Goal: Task Accomplishment & Management: Manage account settings

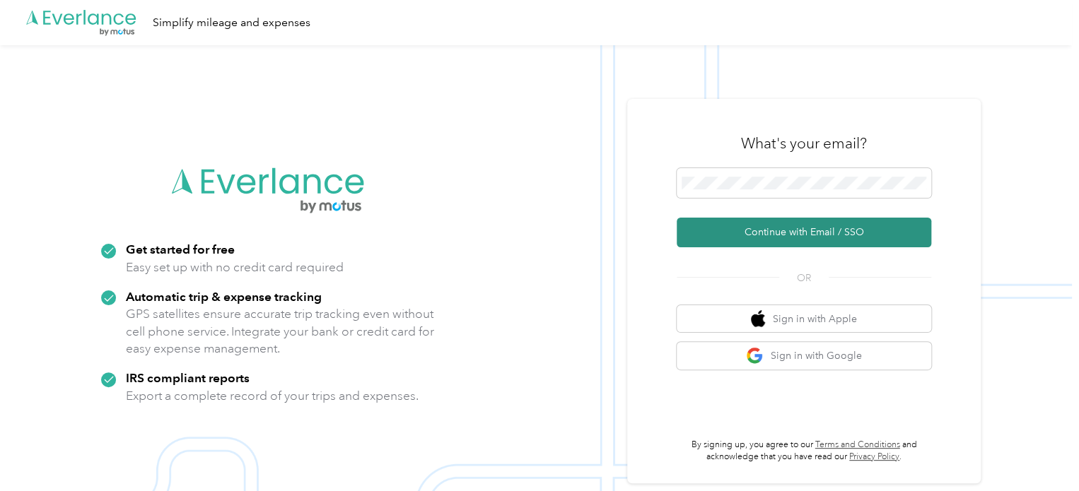
click at [805, 227] on button "Continue with Email / SSO" at bounding box center [804, 233] width 255 height 30
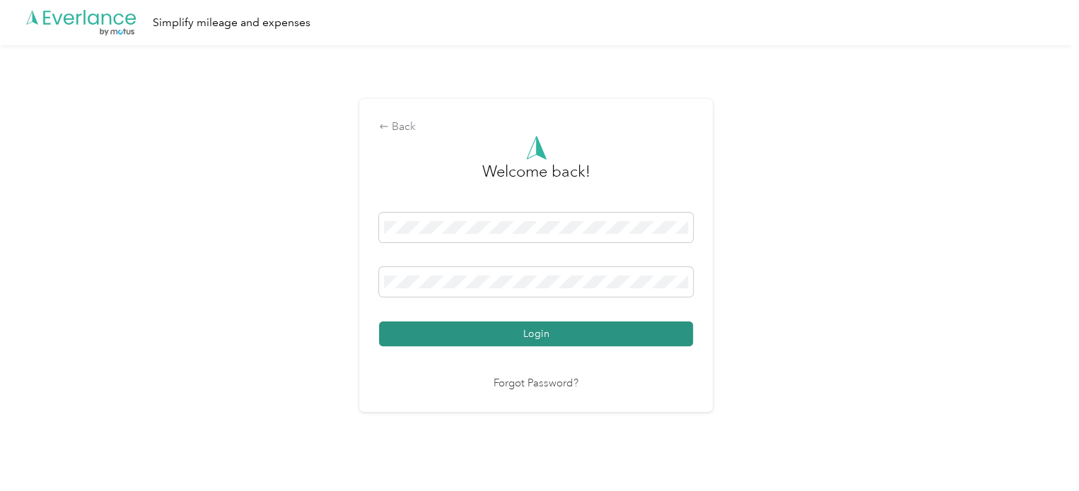
click at [458, 334] on button "Login" at bounding box center [536, 334] width 314 height 25
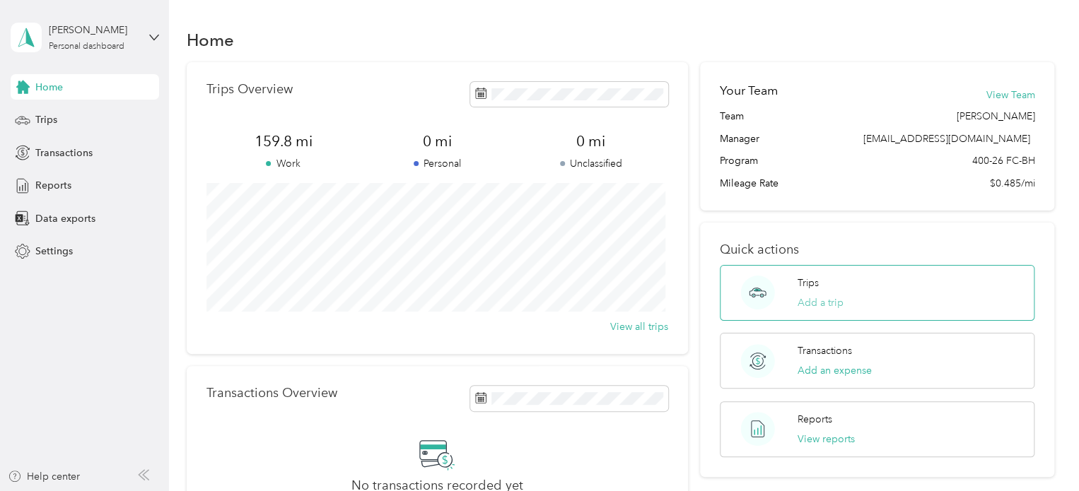
click at [815, 305] on button "Add a trip" at bounding box center [821, 303] width 46 height 15
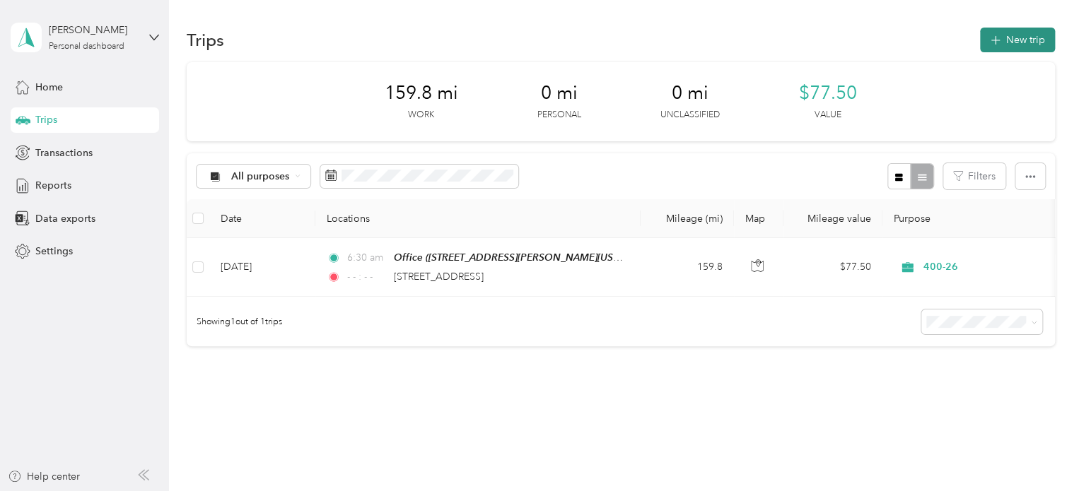
click at [1021, 37] on button "New trip" at bounding box center [1017, 40] width 75 height 25
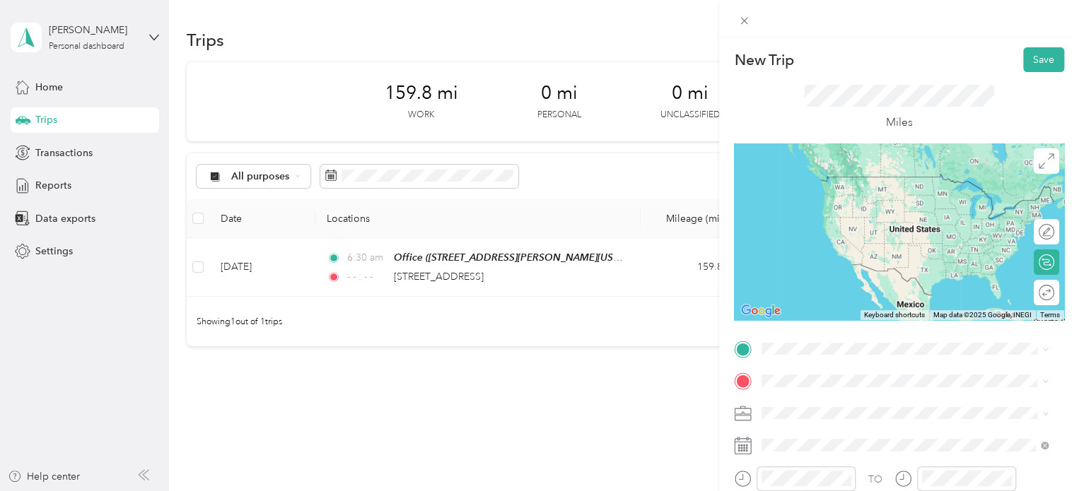
click at [826, 264] on div "Office [STREET_ADDRESS][PERSON_NAME][US_STATE]" at bounding box center [899, 261] width 220 height 30
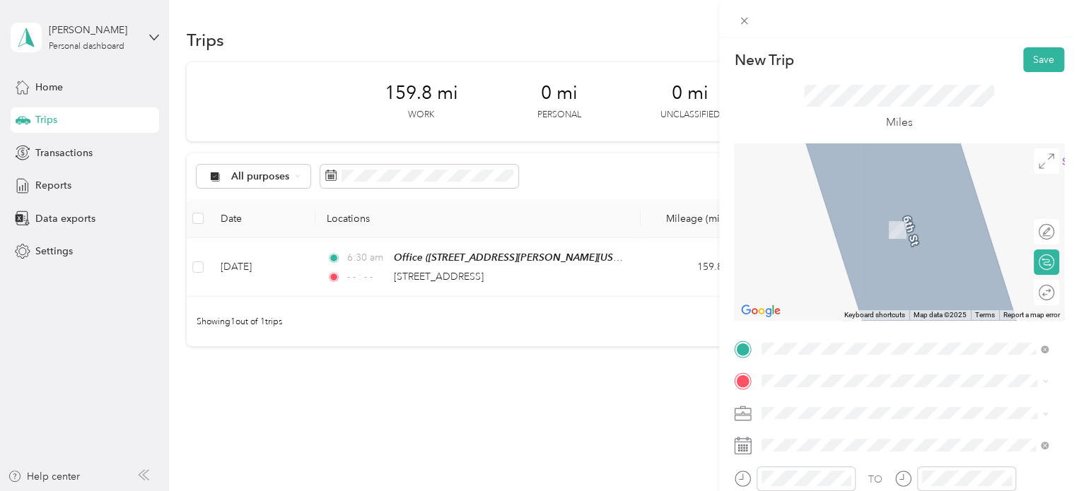
click at [798, 203] on span "[STREET_ADDRESS][US_STATE]" at bounding box center [859, 205] width 141 height 13
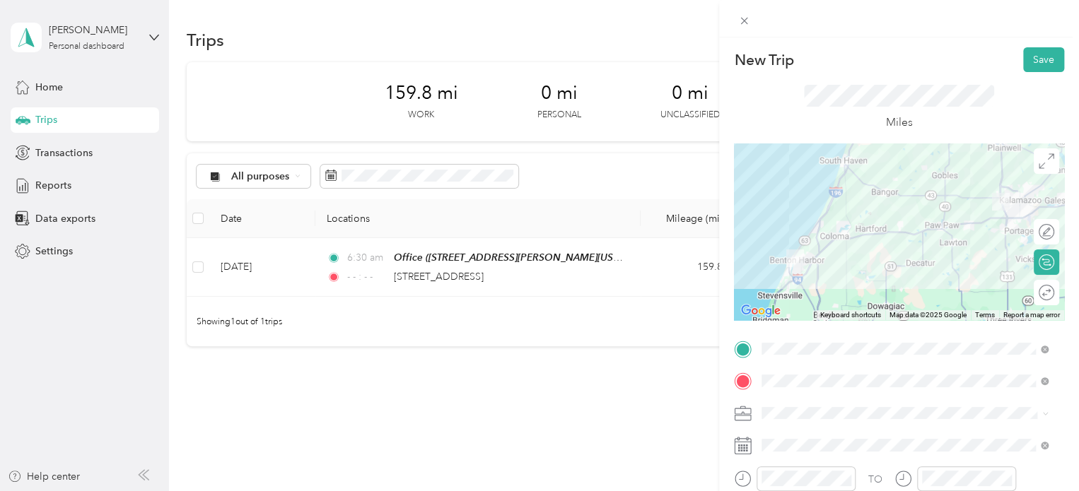
click at [740, 411] on icon at bounding box center [743, 414] width 18 height 18
click at [806, 361] on div "400-26" at bounding box center [905, 356] width 277 height 15
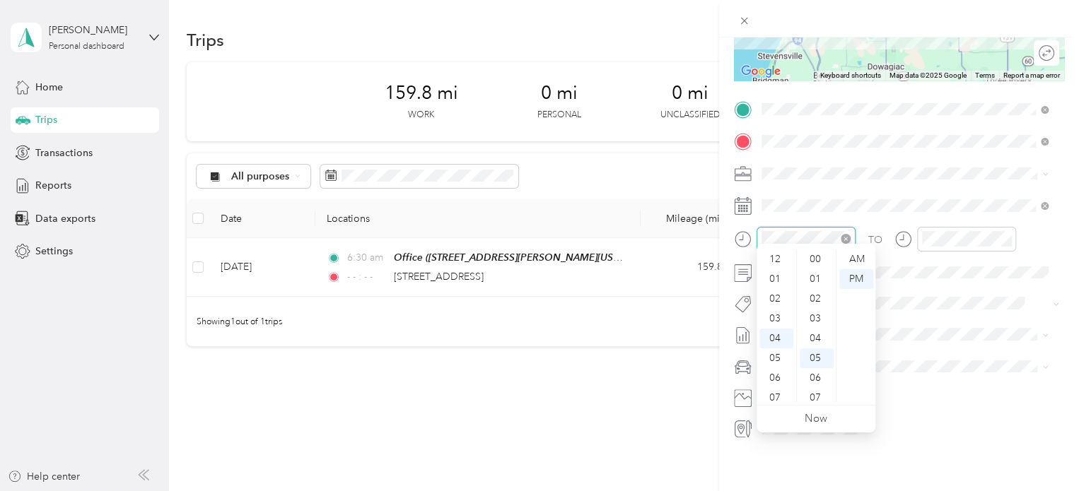
scroll to position [99, 0]
click at [849, 234] on icon "close-circle" at bounding box center [846, 239] width 10 height 10
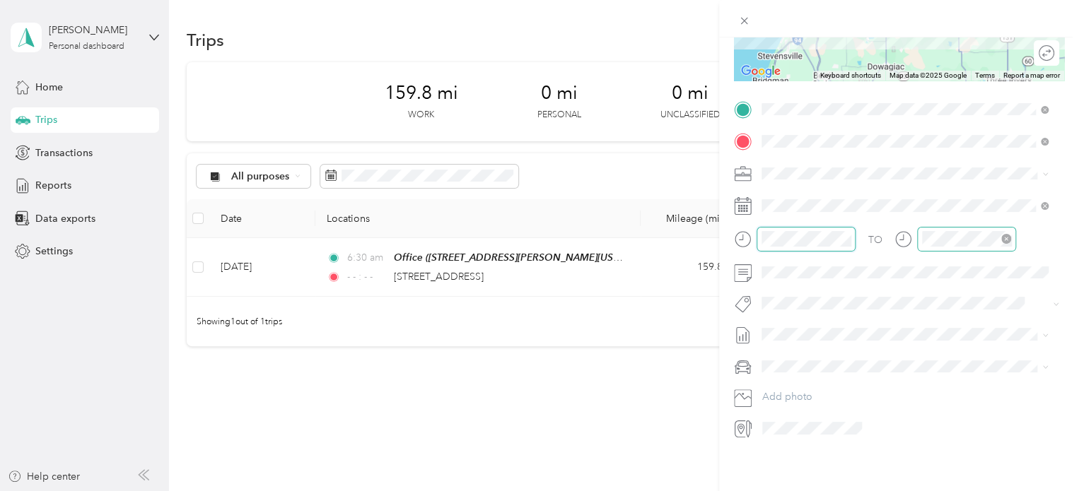
click at [1007, 234] on icon "close-circle" at bounding box center [1006, 239] width 10 height 10
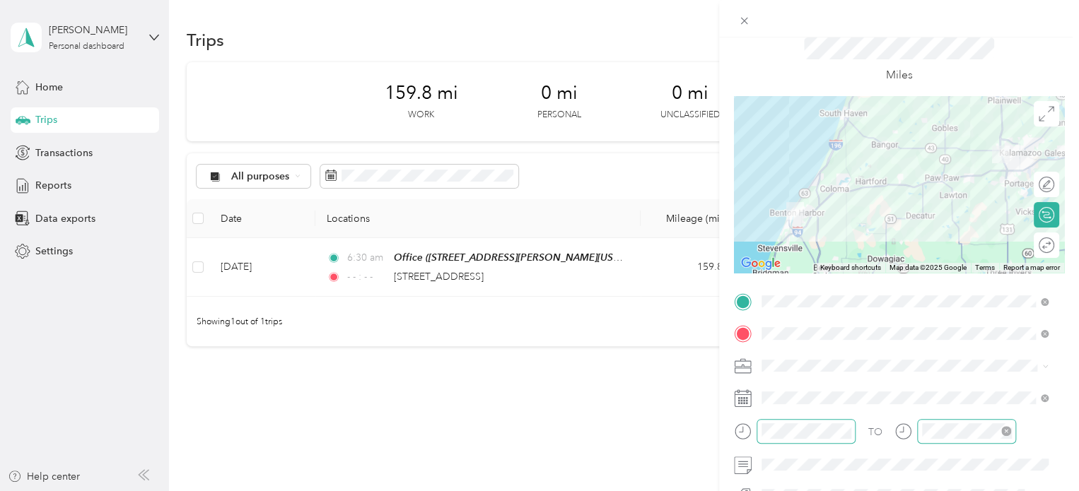
scroll to position [0, 0]
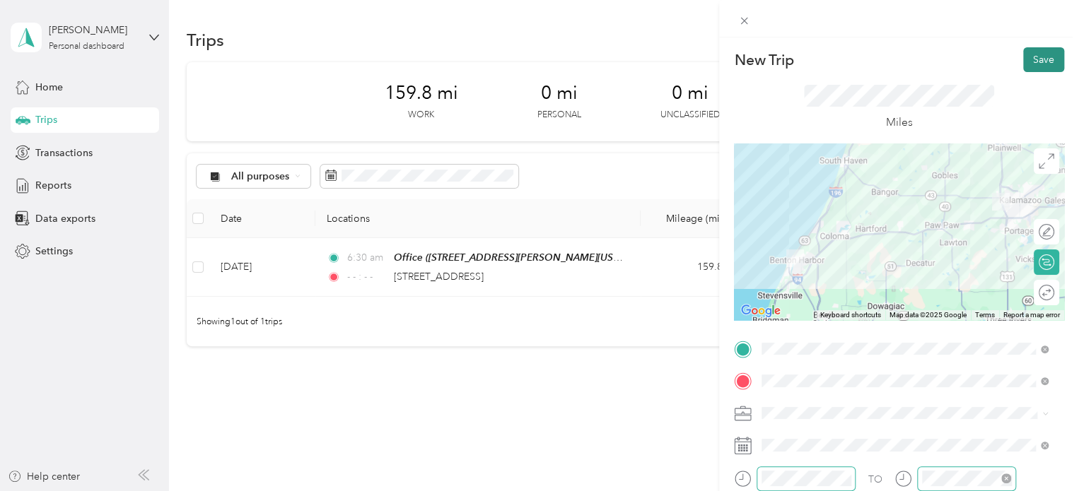
click at [1038, 60] on button "Save" at bounding box center [1043, 59] width 41 height 25
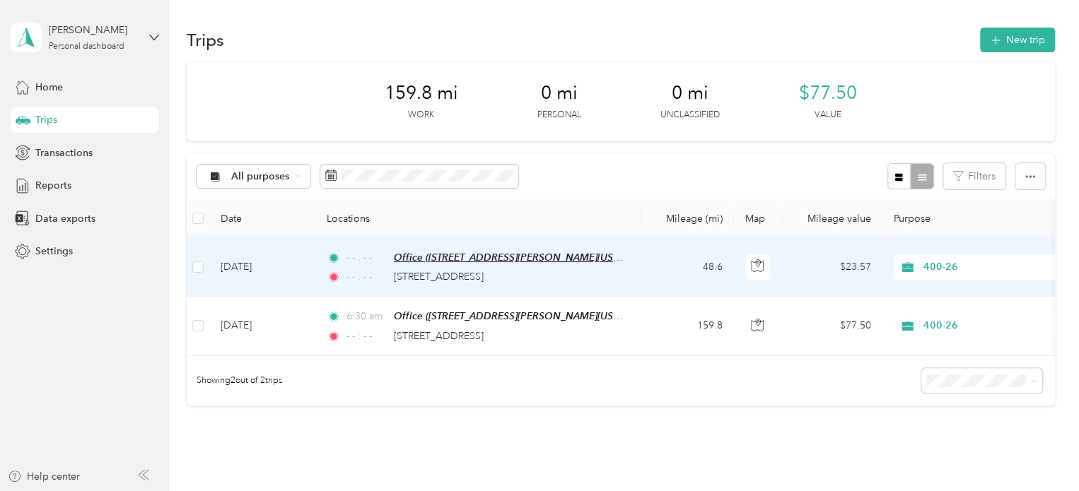
click at [472, 262] on span "Office ([STREET_ADDRESS][PERSON_NAME][US_STATE])" at bounding box center [522, 258] width 256 height 12
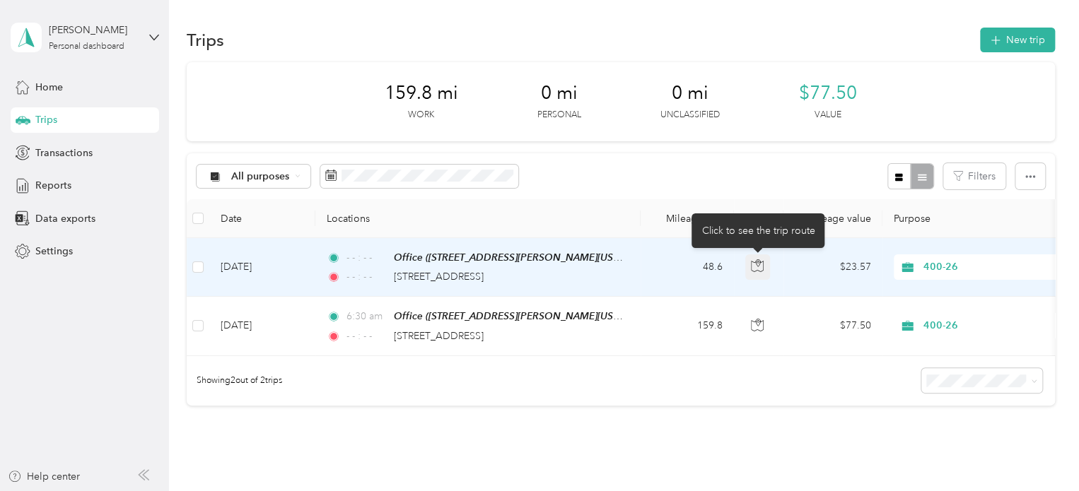
click at [759, 264] on icon "button" at bounding box center [757, 266] width 13 height 13
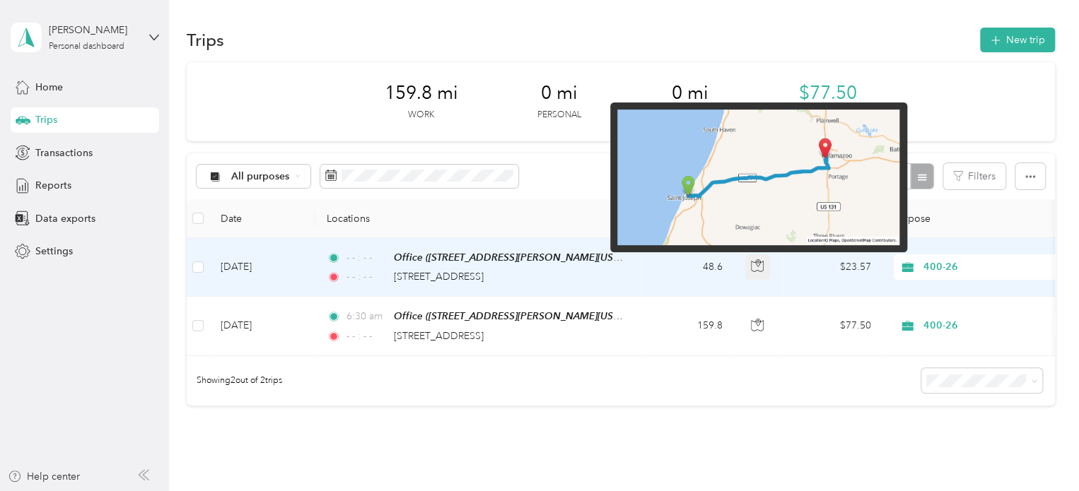
click at [759, 264] on icon "button" at bounding box center [757, 266] width 13 height 13
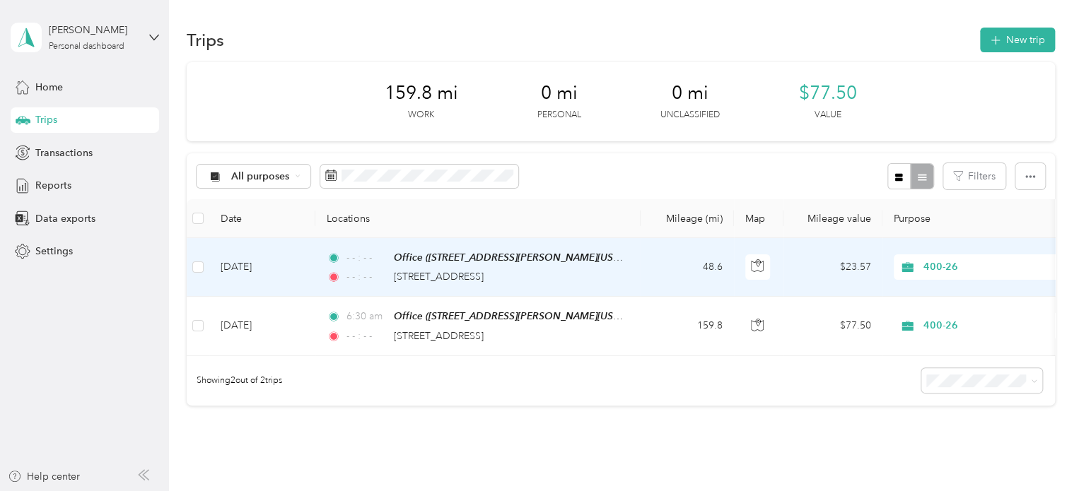
click at [636, 262] on td "- - : - - Office ([STREET_ADDRESS][PERSON_NAME][US_STATE]) - - : - - [STREET_AD…" at bounding box center [477, 267] width 325 height 59
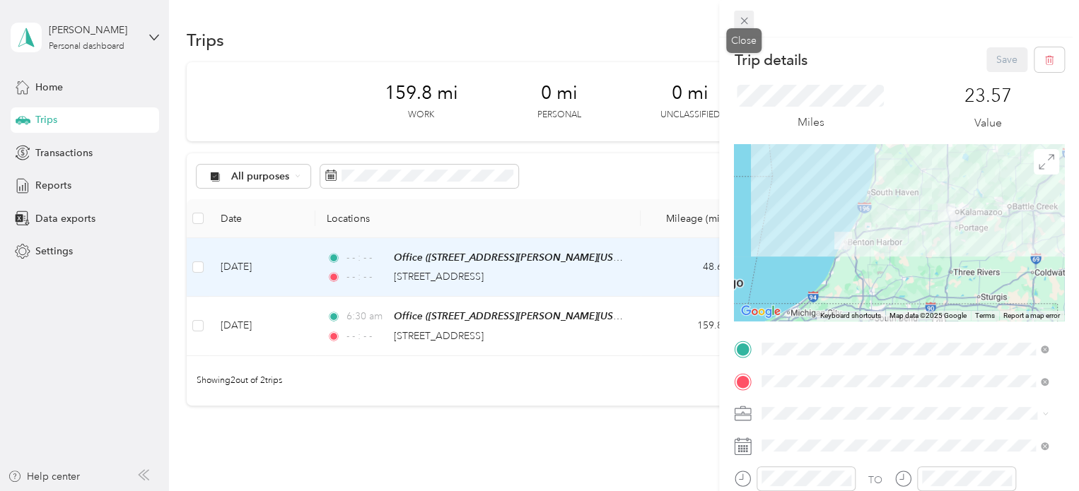
click at [738, 20] on icon at bounding box center [744, 21] width 12 height 12
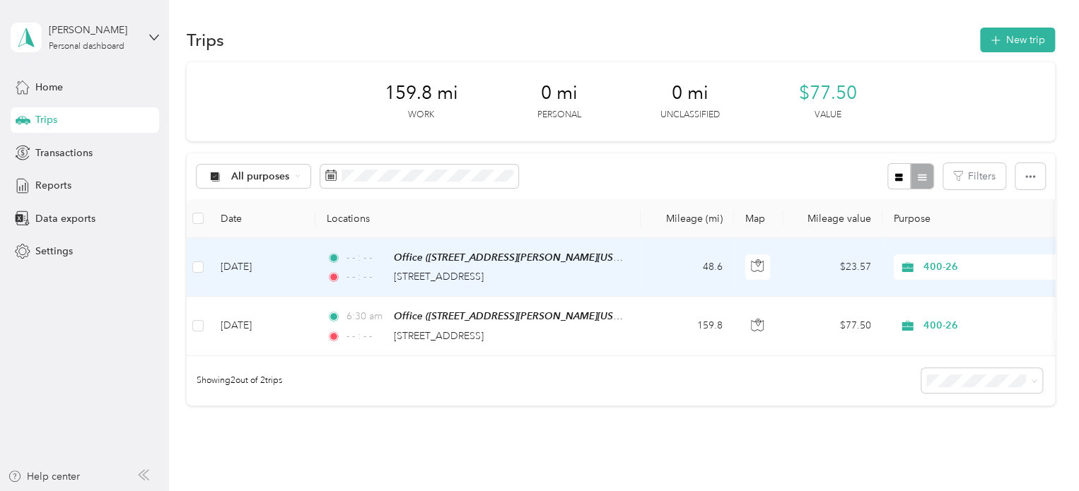
click at [351, 252] on span "- - : - -" at bounding box center [367, 258] width 40 height 16
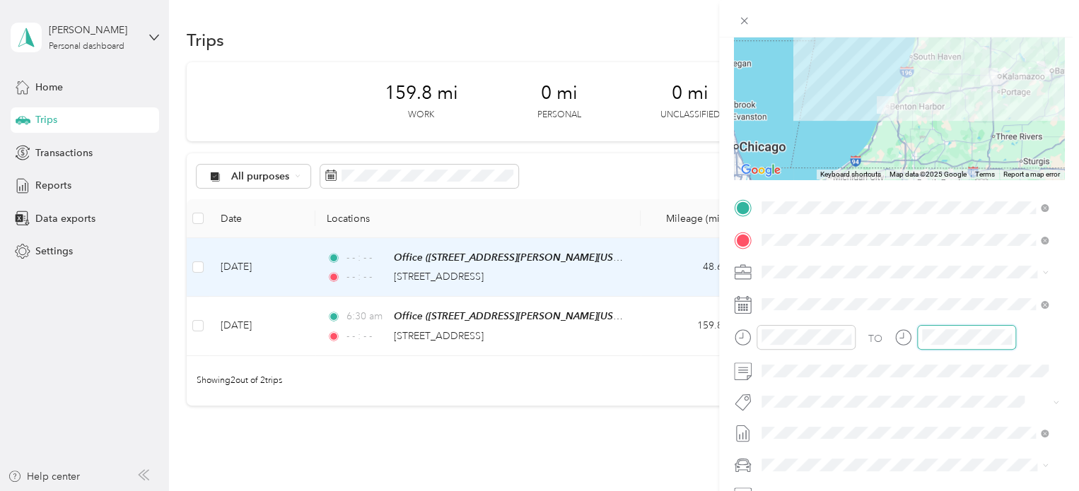
scroll to position [158, 0]
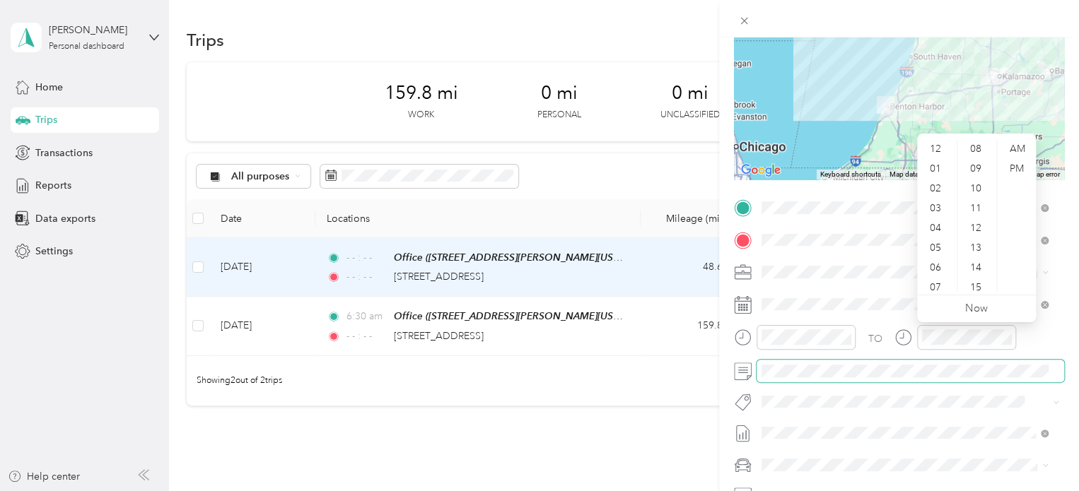
click at [950, 378] on span at bounding box center [911, 371] width 308 height 23
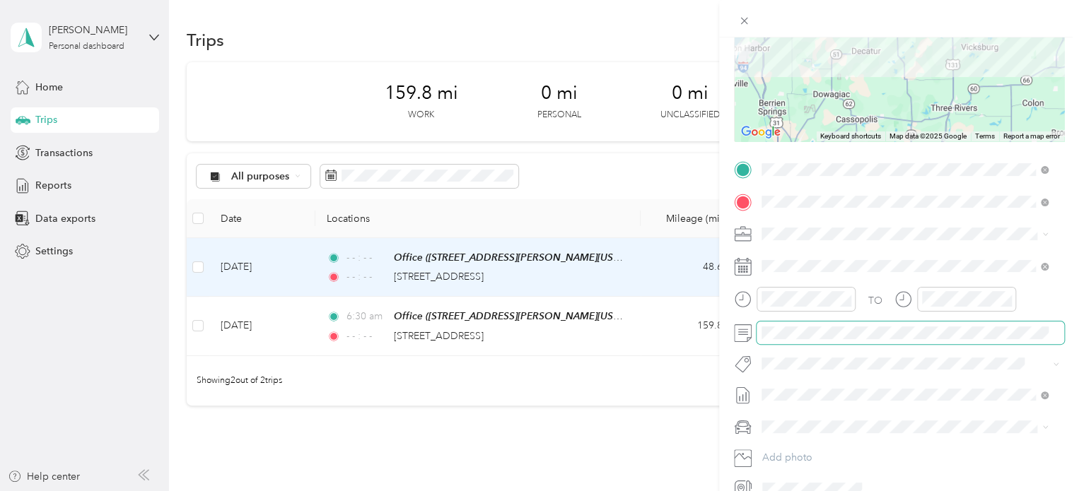
scroll to position [212, 0]
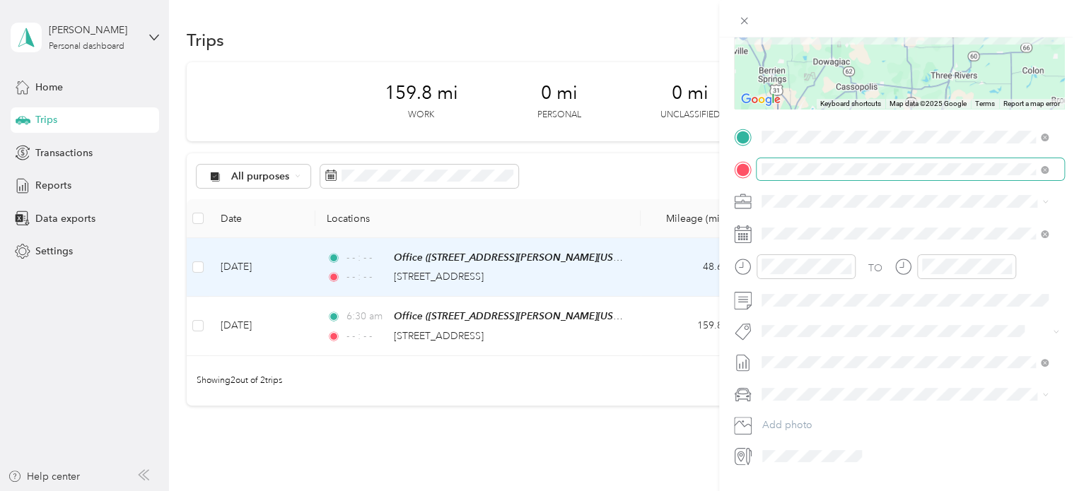
click at [953, 180] on span at bounding box center [911, 169] width 308 height 23
click at [859, 441] on div "TO Add photo" at bounding box center [899, 297] width 330 height 342
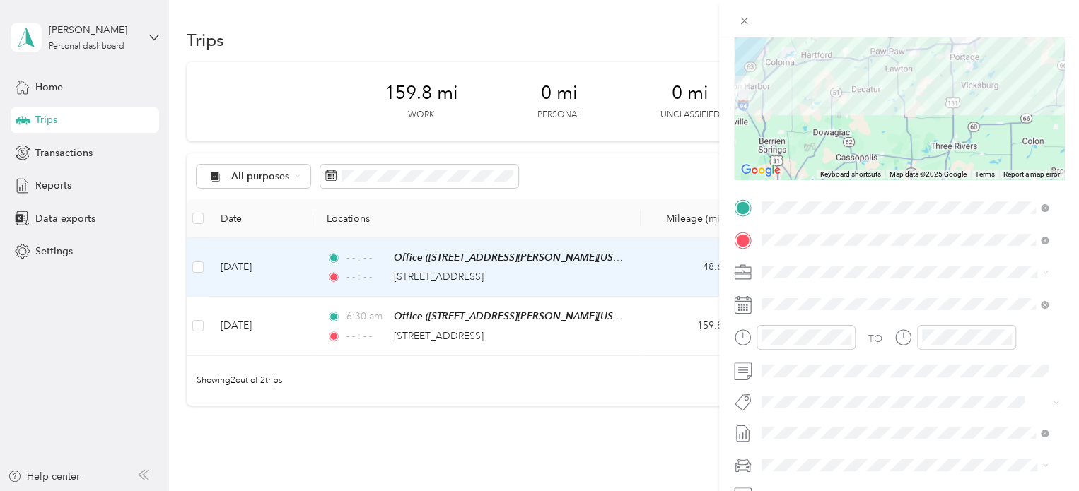
scroll to position [0, 0]
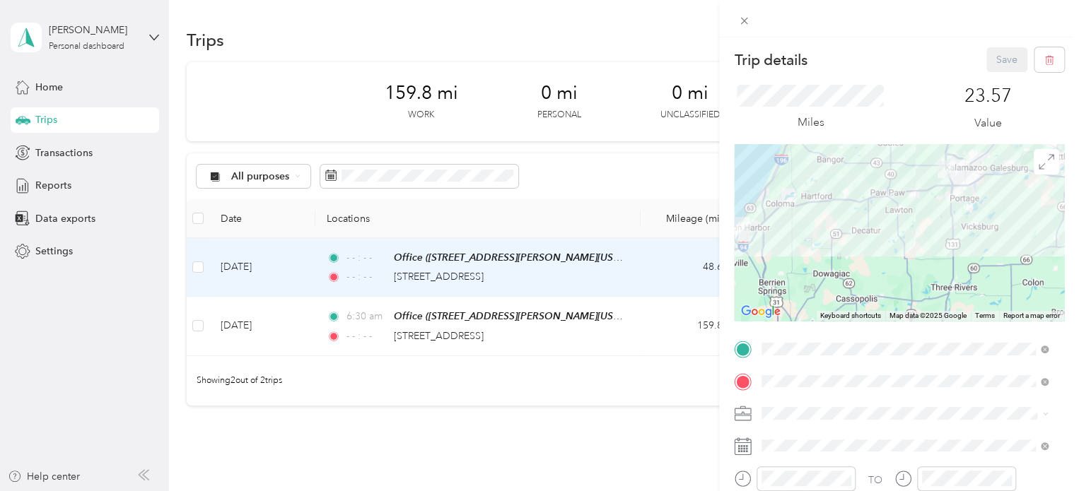
click at [904, 110] on div "Miles 23.57 Value" at bounding box center [899, 108] width 330 height 72
click at [735, 21] on span at bounding box center [744, 21] width 20 height 20
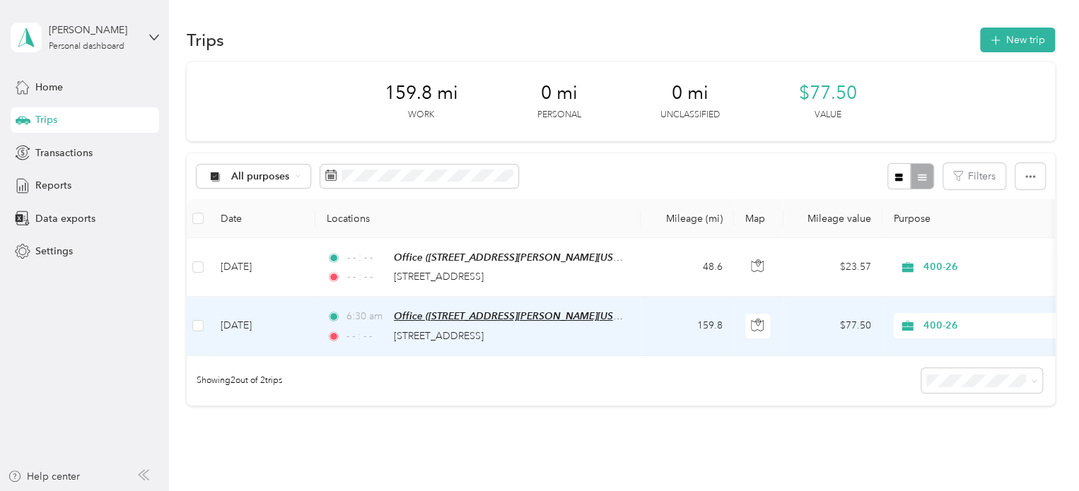
click at [574, 310] on span "Office ([STREET_ADDRESS][PERSON_NAME][US_STATE])" at bounding box center [522, 316] width 256 height 12
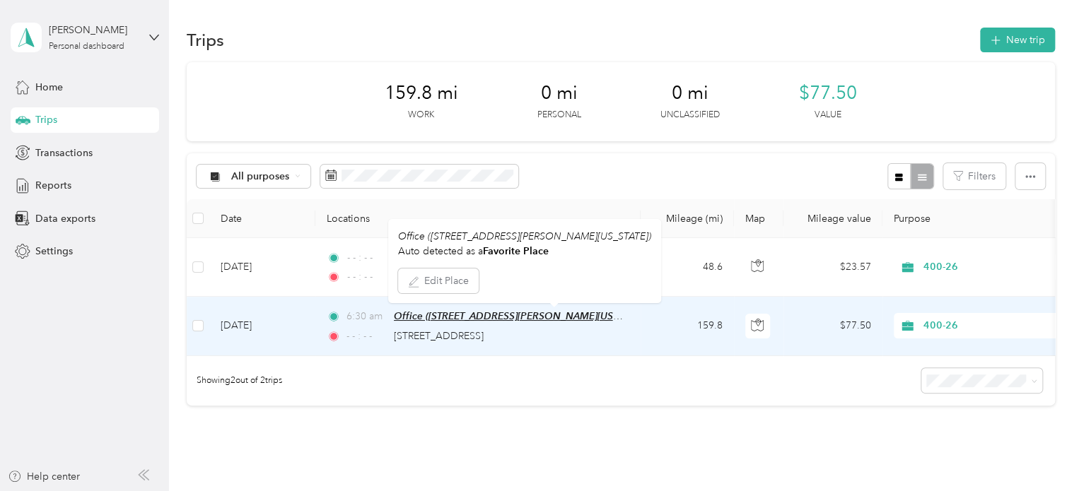
click at [588, 312] on span "Office ([STREET_ADDRESS][PERSON_NAME][US_STATE])" at bounding box center [522, 316] width 256 height 12
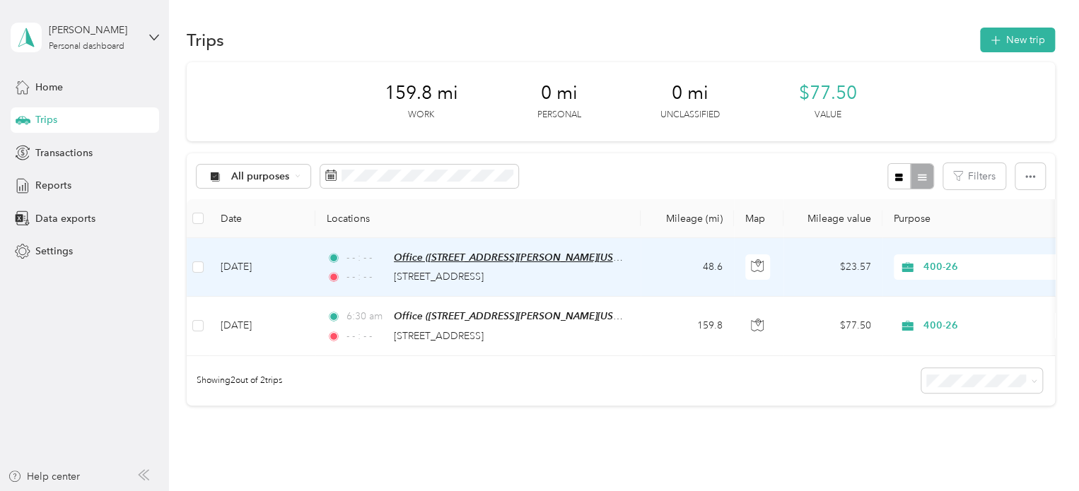
click at [583, 257] on span "Office ([STREET_ADDRESS][PERSON_NAME][US_STATE])" at bounding box center [522, 258] width 256 height 12
click at [436, 220] on button "Edit Place" at bounding box center [438, 223] width 81 height 25
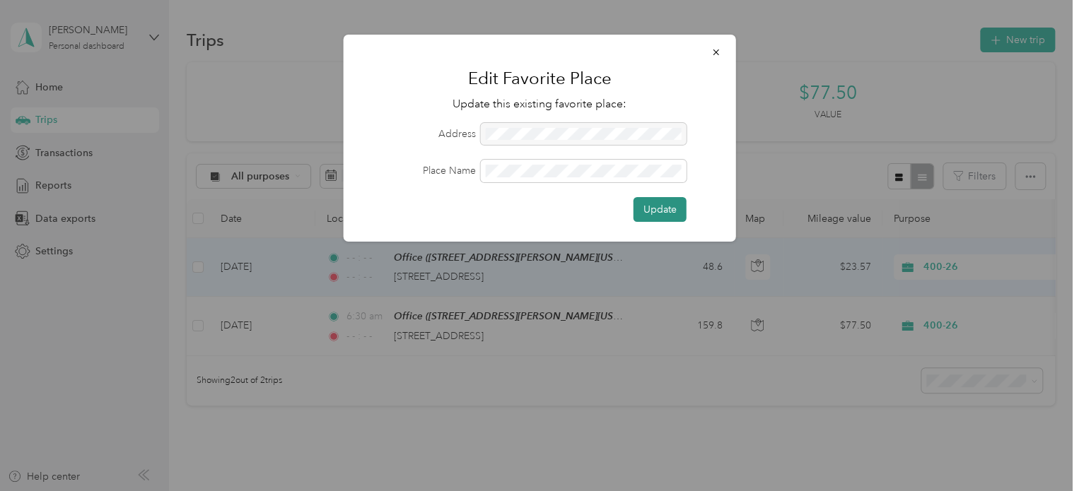
click at [661, 207] on button "Update" at bounding box center [660, 209] width 53 height 25
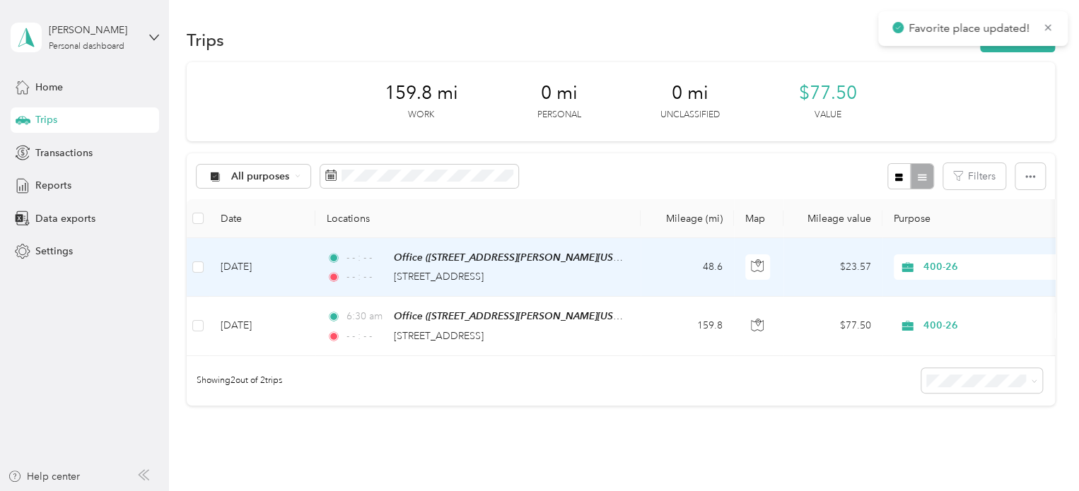
click at [662, 257] on td "48.6" at bounding box center [687, 267] width 93 height 59
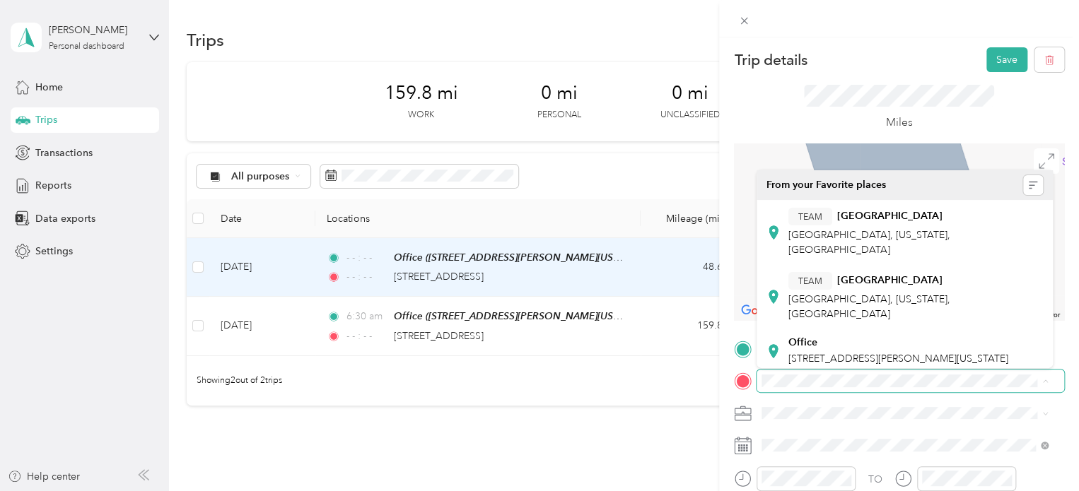
click at [870, 372] on span at bounding box center [911, 381] width 308 height 23
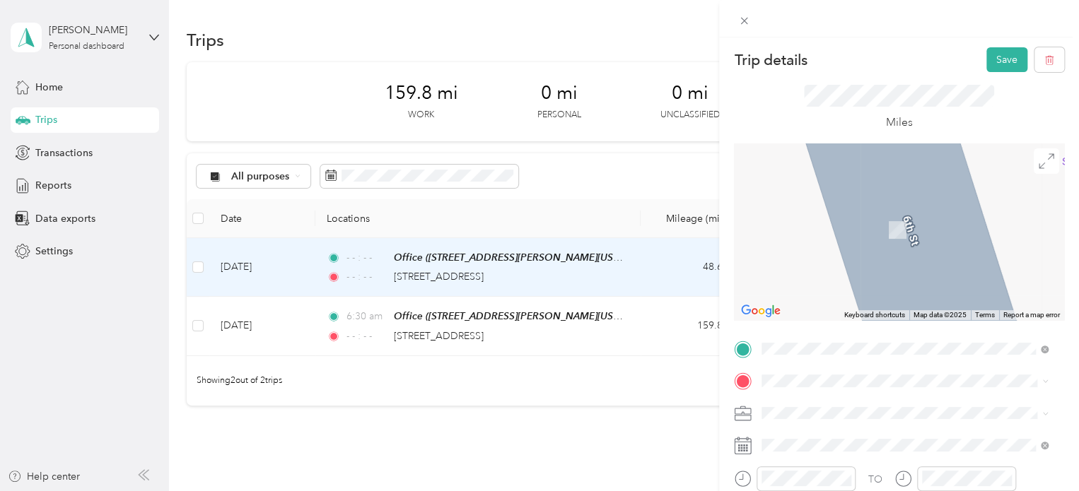
click at [924, 213] on span "[STREET_ADDRESS][US_STATE]" at bounding box center [859, 206] width 141 height 13
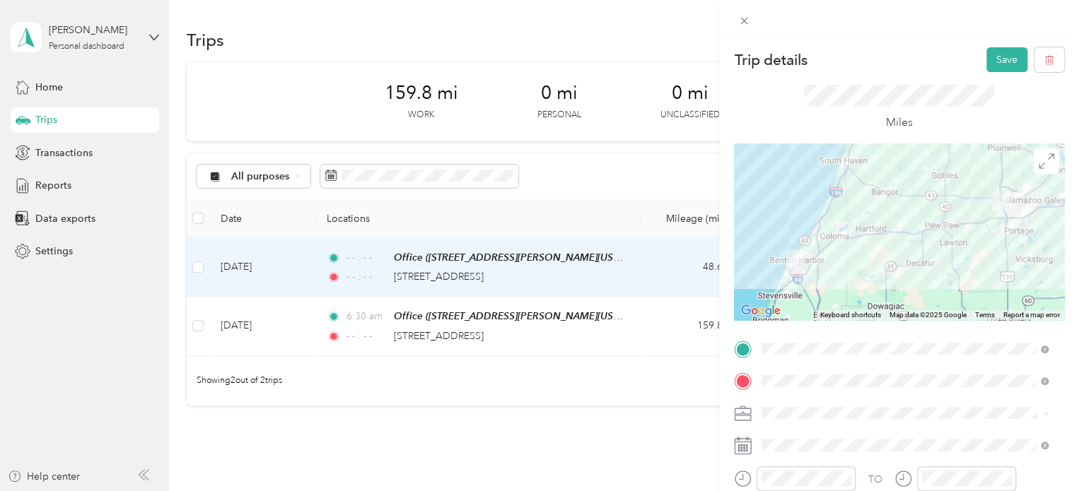
click at [1001, 197] on img at bounding box center [1001, 202] width 18 height 18
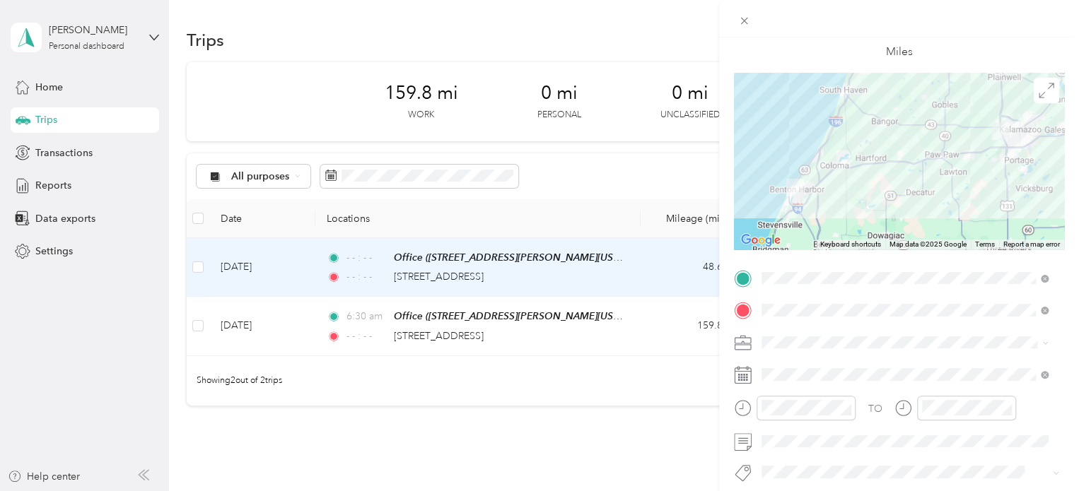
click at [817, 366] on span "pgm in note" at bounding box center [794, 365] width 55 height 12
click at [812, 383] on li "400-26" at bounding box center [905, 392] width 296 height 25
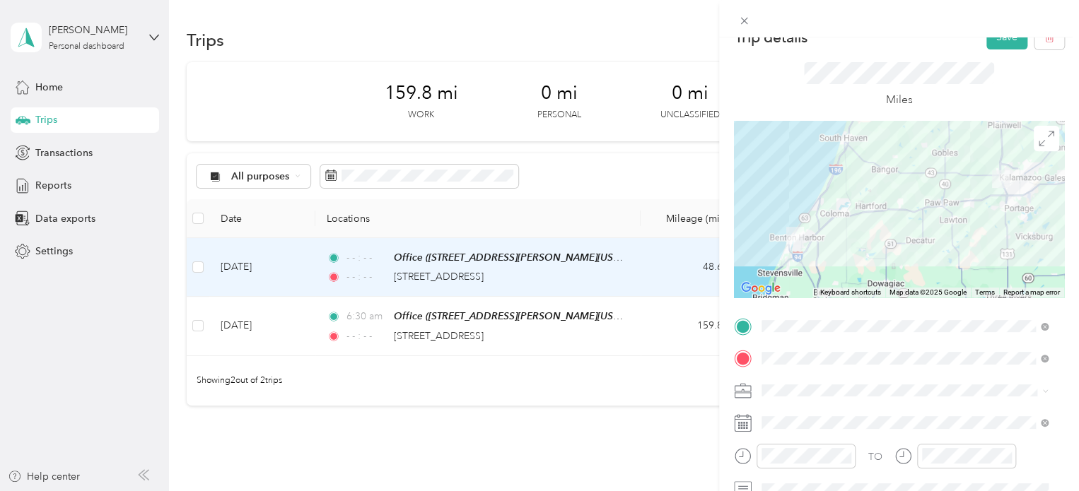
scroll to position [0, 0]
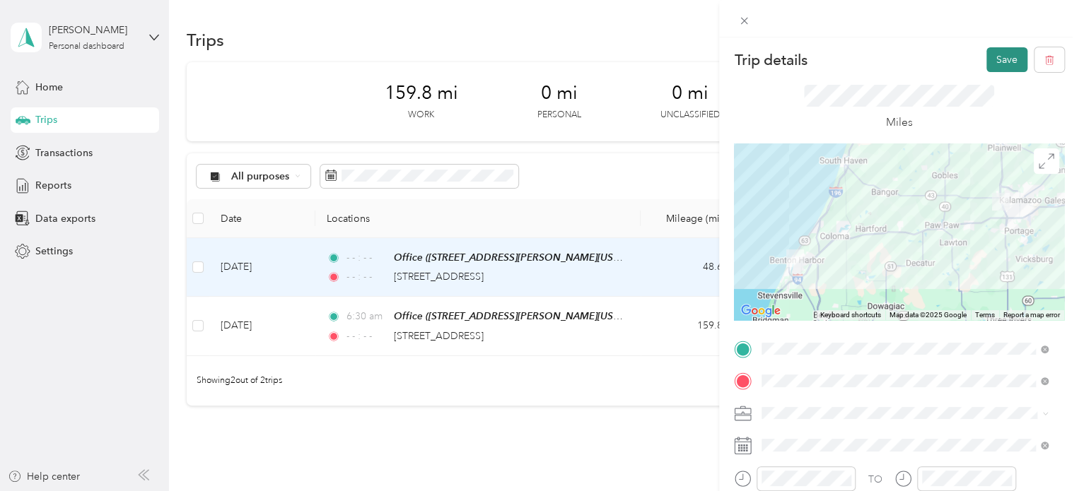
click at [1003, 53] on button "Save" at bounding box center [1007, 59] width 41 height 25
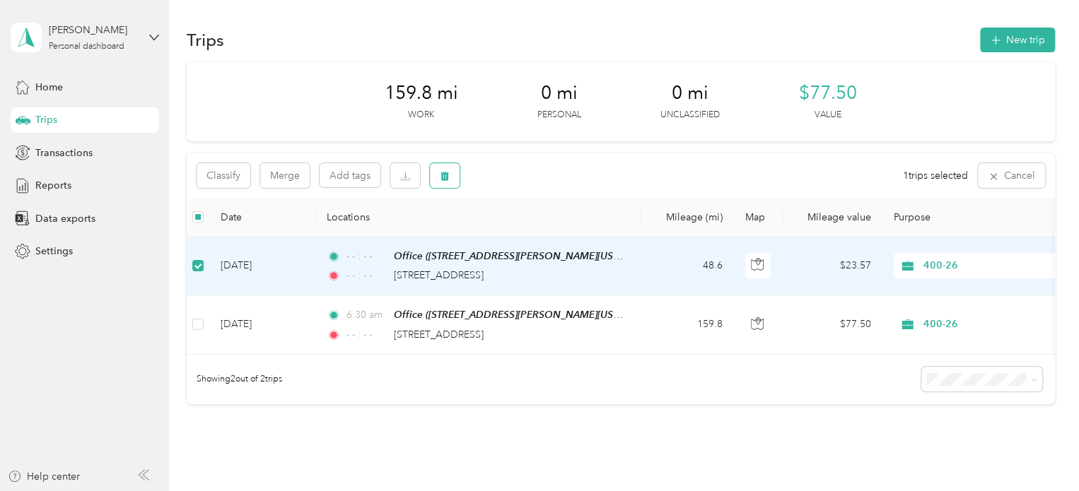
click at [451, 177] on button "button" at bounding box center [445, 175] width 30 height 25
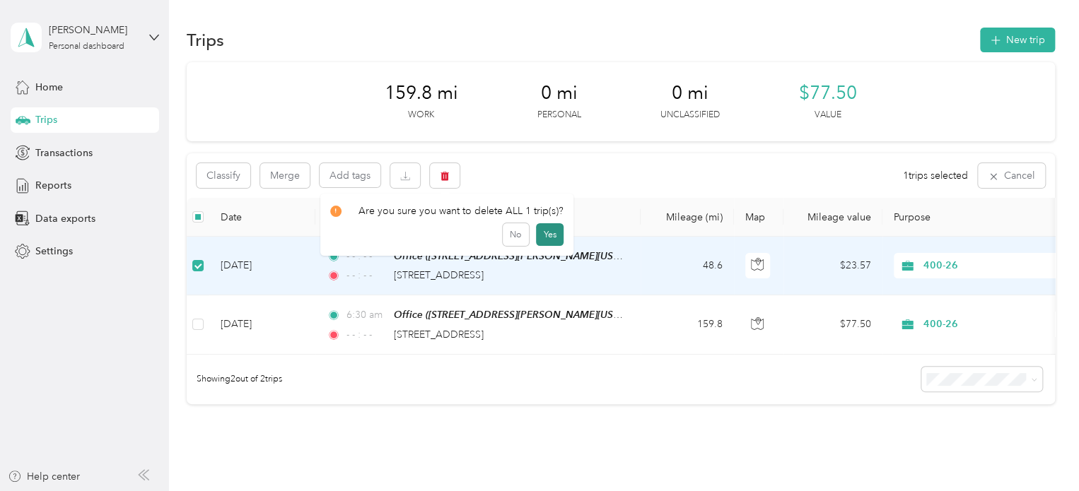
click at [543, 232] on button "Yes" at bounding box center [550, 234] width 28 height 23
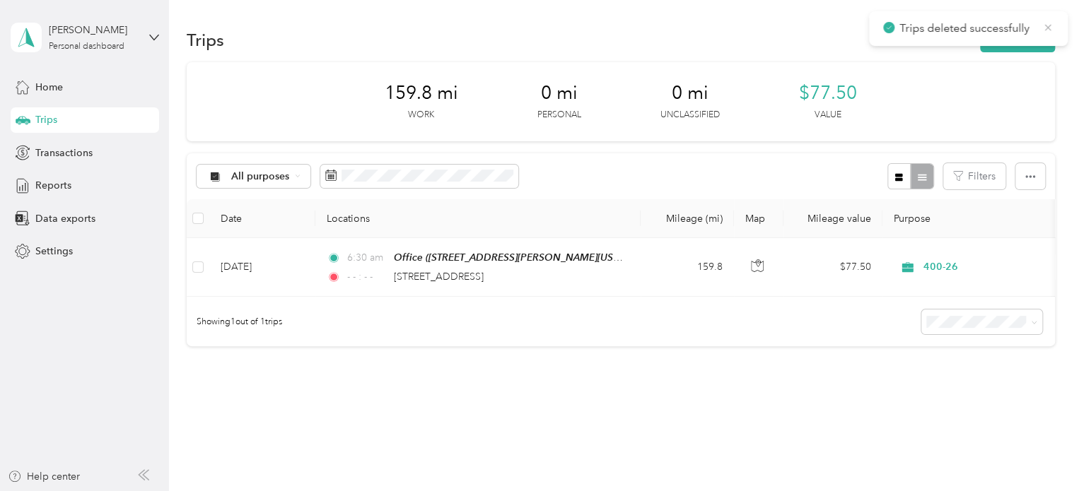
click at [1049, 28] on icon at bounding box center [1048, 27] width 6 height 6
click at [1033, 44] on button "New trip" at bounding box center [1017, 40] width 75 height 25
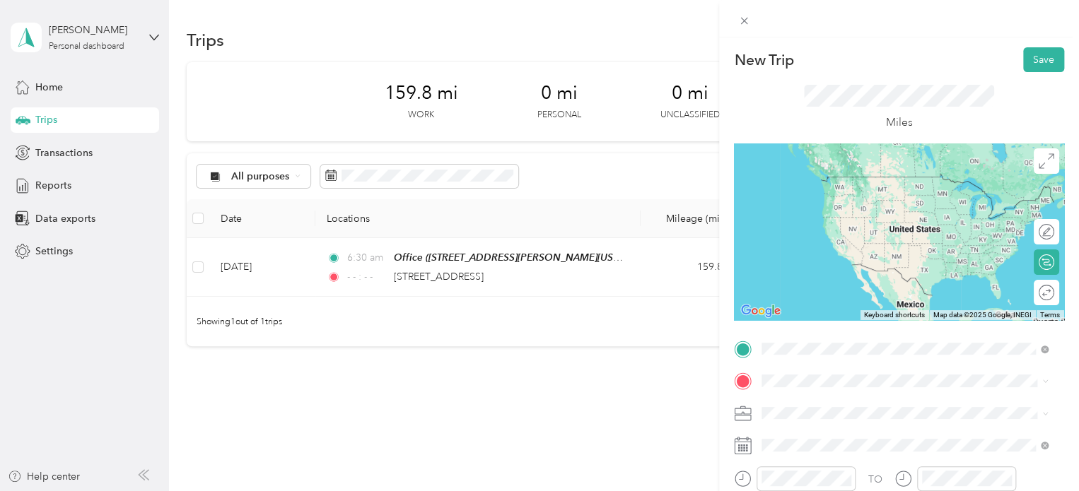
click at [871, 248] on div "Office" at bounding box center [899, 254] width 220 height 13
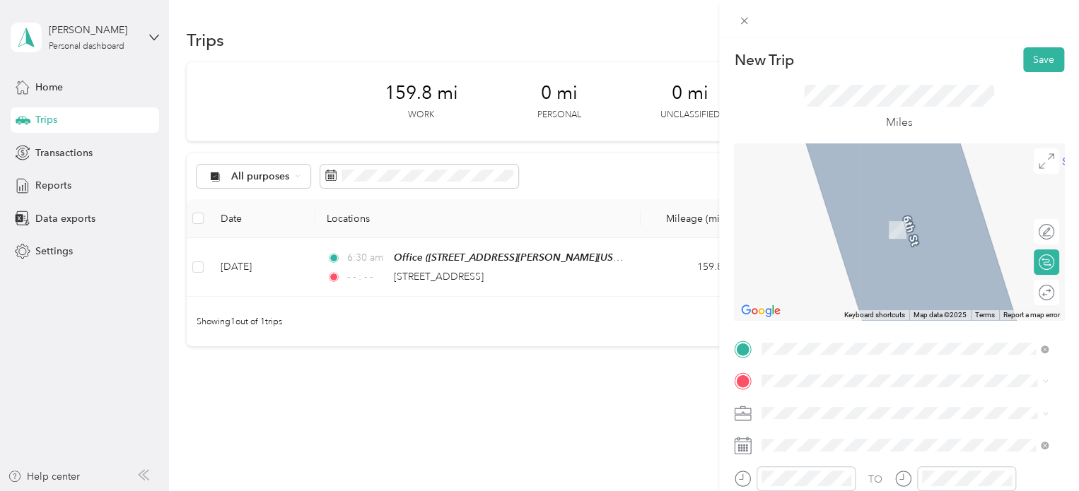
click at [853, 213] on span "[STREET_ADDRESS][US_STATE]" at bounding box center [859, 206] width 141 height 13
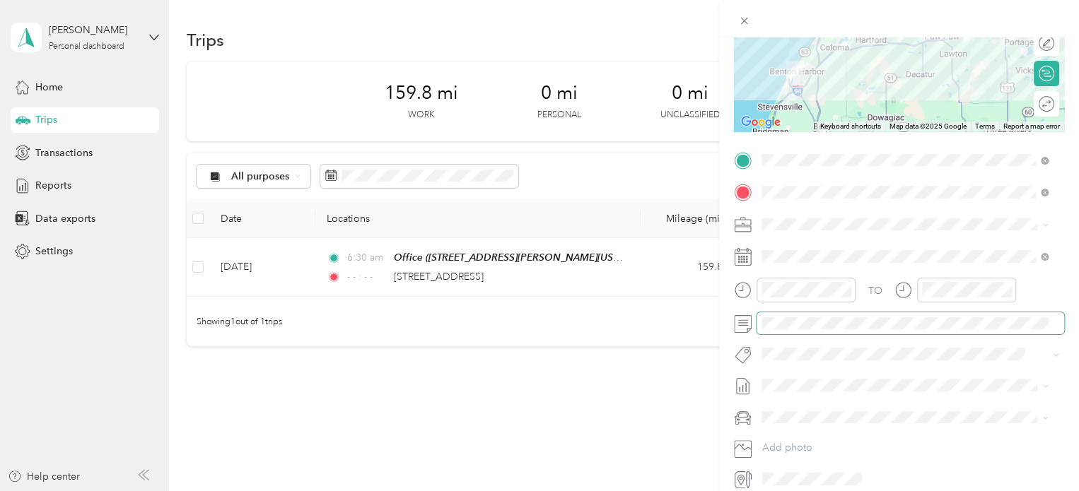
scroll to position [212, 0]
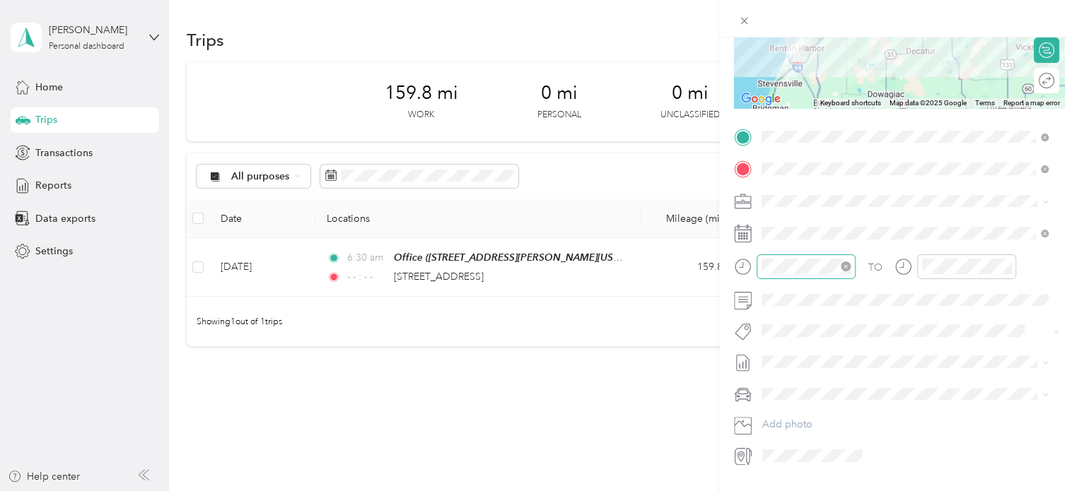
click at [847, 269] on icon "close-circle" at bounding box center [846, 267] width 10 height 10
click at [1010, 267] on icon "close-circle" at bounding box center [1006, 267] width 10 height 10
click at [830, 250] on div "400-26" at bounding box center [905, 250] width 277 height 15
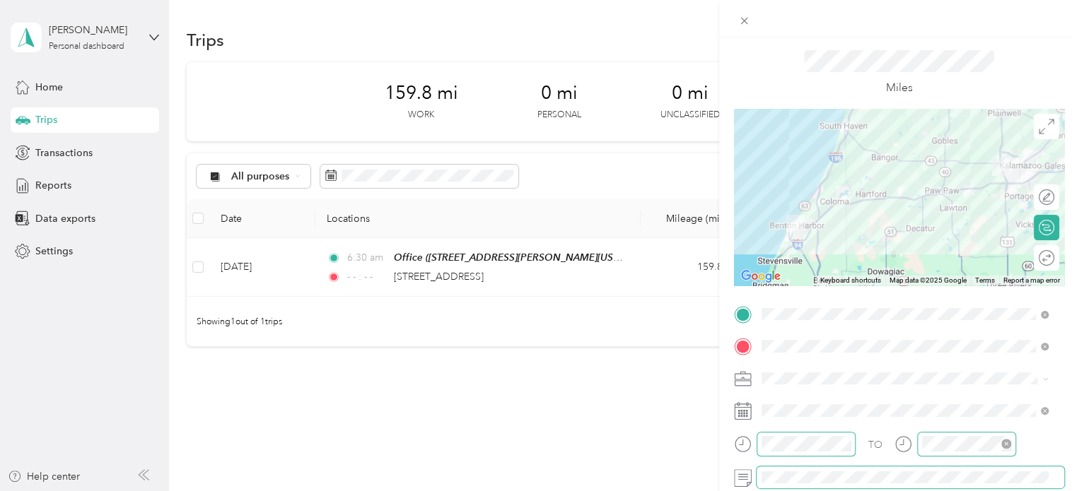
scroll to position [0, 0]
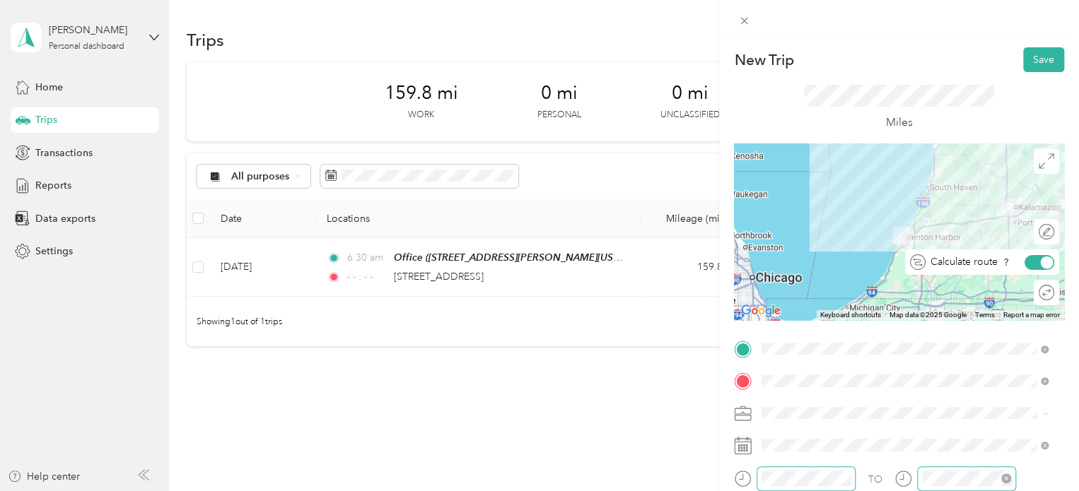
click at [1041, 264] on div at bounding box center [1047, 262] width 13 height 13
click at [1031, 264] on div at bounding box center [1040, 262] width 30 height 15
click at [1025, 267] on div at bounding box center [1040, 262] width 30 height 15
click at [1026, 267] on div at bounding box center [1032, 262] width 13 height 13
click at [910, 266] on icon at bounding box center [918, 263] width 16 height 16
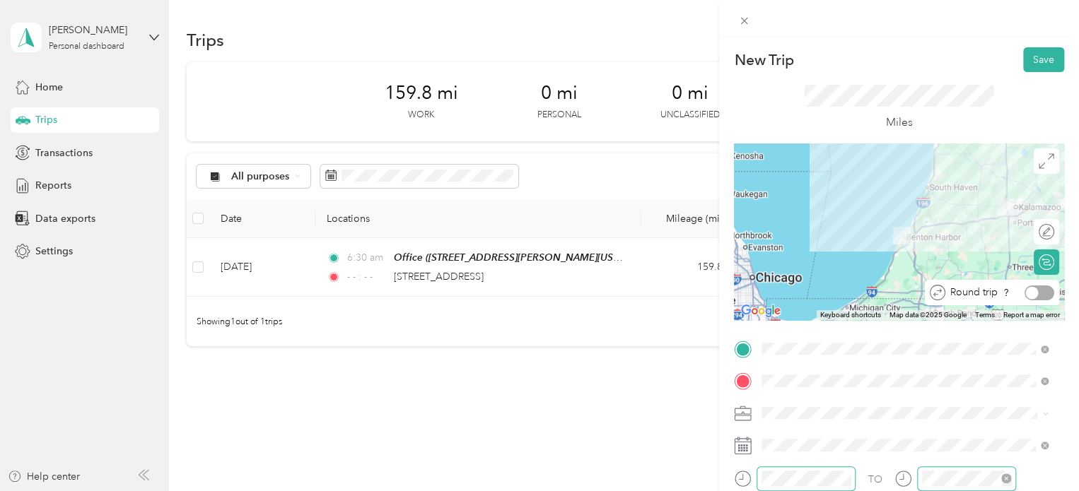
click at [1026, 289] on div at bounding box center [1032, 292] width 13 height 13
click at [1037, 60] on button "Save" at bounding box center [1043, 59] width 41 height 25
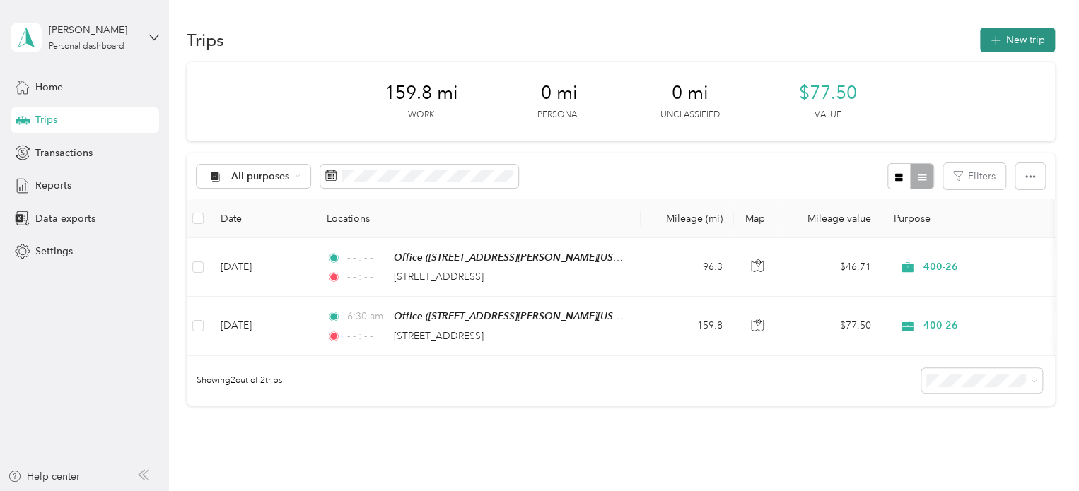
click at [1016, 41] on button "New trip" at bounding box center [1017, 40] width 75 height 25
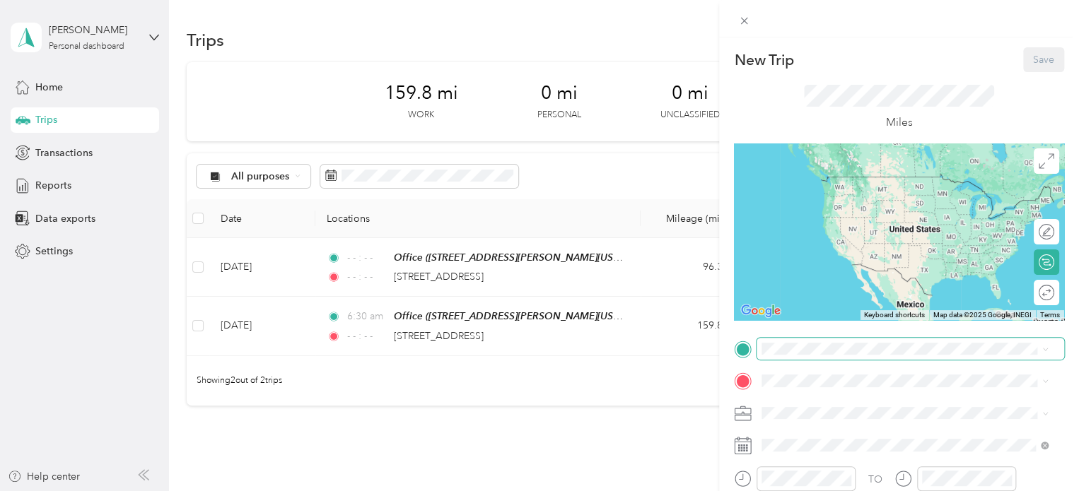
click at [825, 338] on span at bounding box center [911, 349] width 308 height 23
click at [877, 260] on span "[STREET_ADDRESS][PERSON_NAME][US_STATE]" at bounding box center [899, 266] width 220 height 12
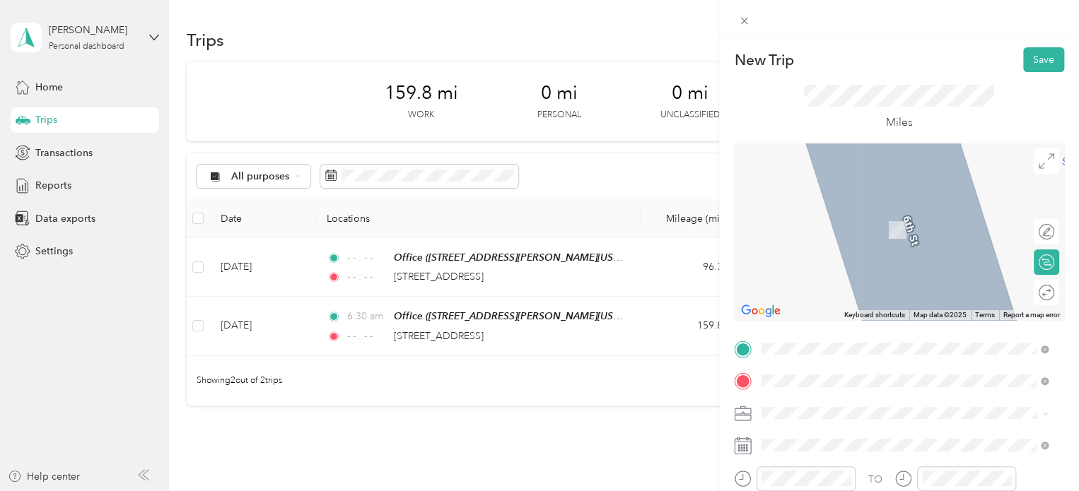
click at [877, 262] on span "[STREET_ADDRESS][US_STATE]" at bounding box center [859, 263] width 141 height 13
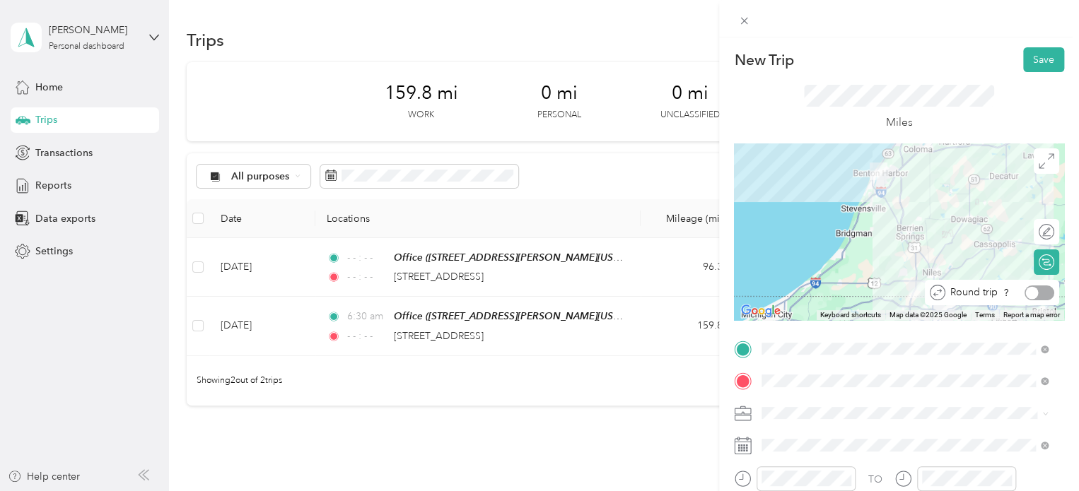
click at [1029, 296] on div at bounding box center [1040, 293] width 30 height 15
click at [758, 412] on span at bounding box center [911, 413] width 308 height 23
click at [738, 417] on icon at bounding box center [743, 414] width 18 height 18
click at [798, 363] on div "400-26" at bounding box center [905, 363] width 277 height 15
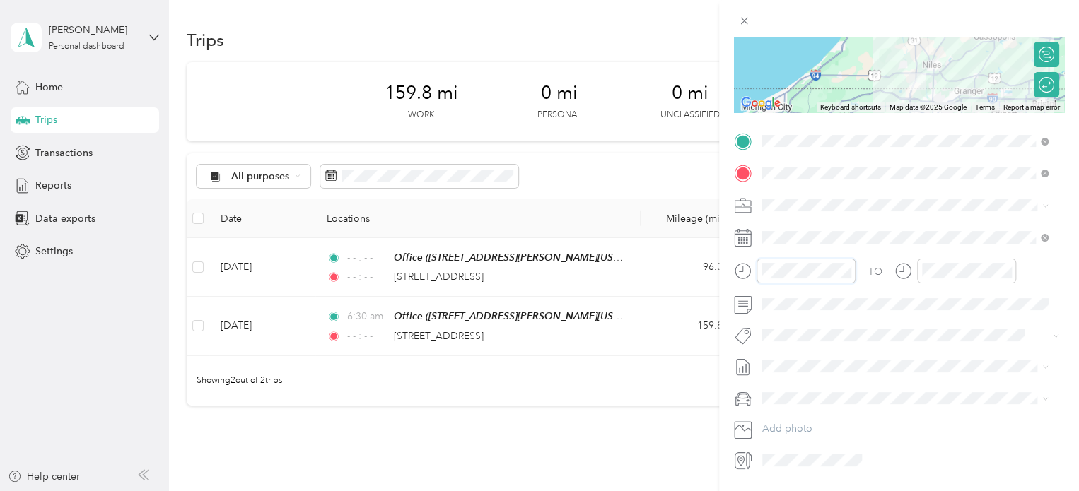
scroll to position [212, 0]
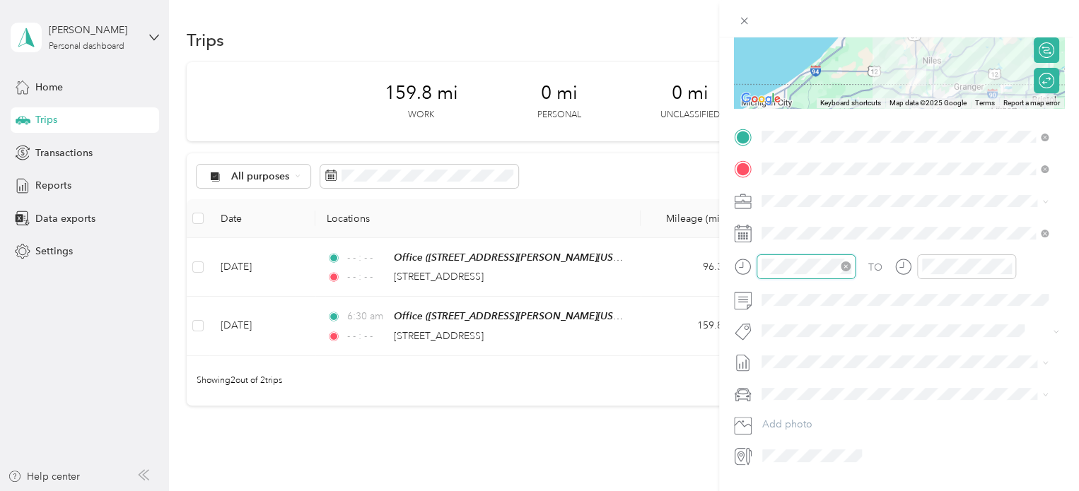
click at [849, 268] on icon "close-circle" at bounding box center [846, 267] width 10 height 10
click at [1008, 269] on icon "close-circle" at bounding box center [1006, 267] width 10 height 10
click at [785, 225] on span at bounding box center [911, 233] width 308 height 23
click at [898, 313] on icon at bounding box center [895, 313] width 7 height 13
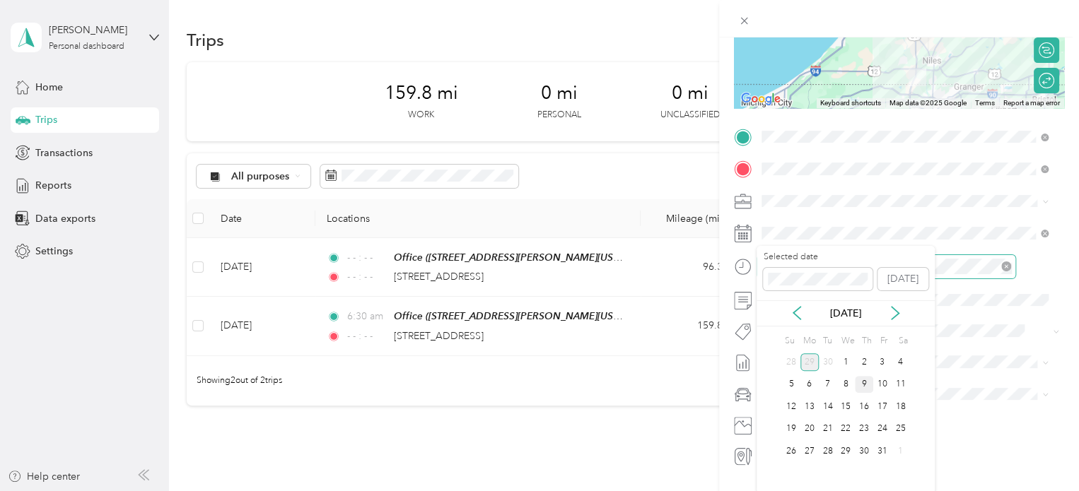
click at [866, 386] on div "9" at bounding box center [864, 385] width 18 height 18
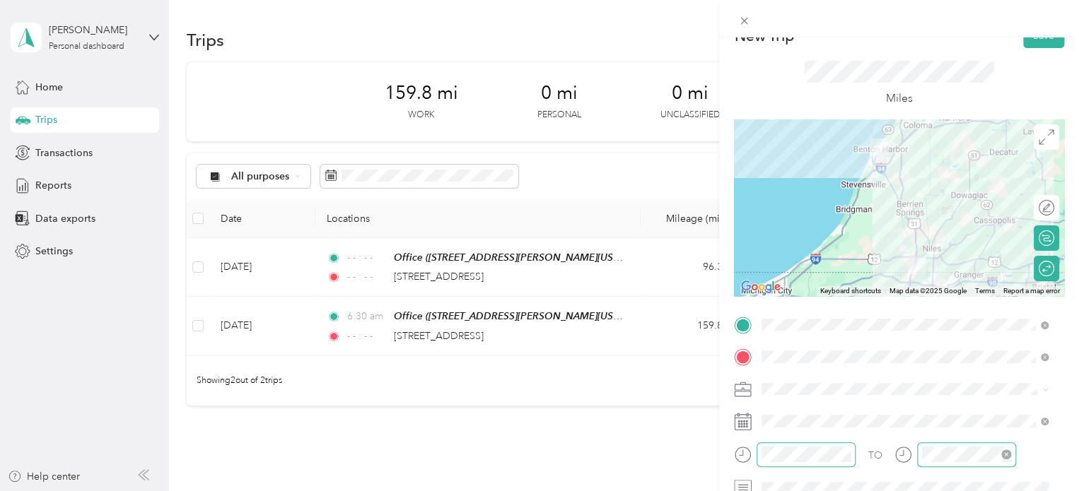
scroll to position [0, 0]
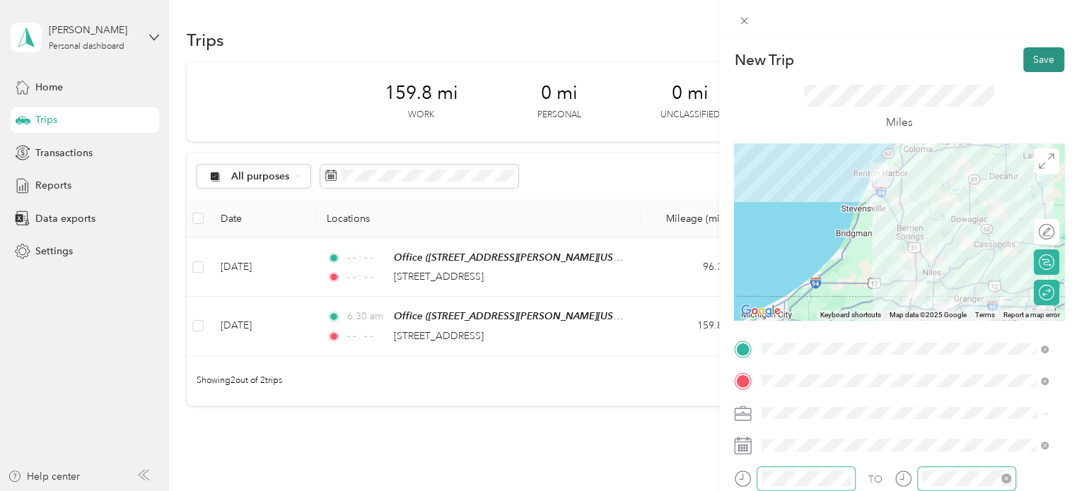
click at [1032, 59] on button "Save" at bounding box center [1043, 59] width 41 height 25
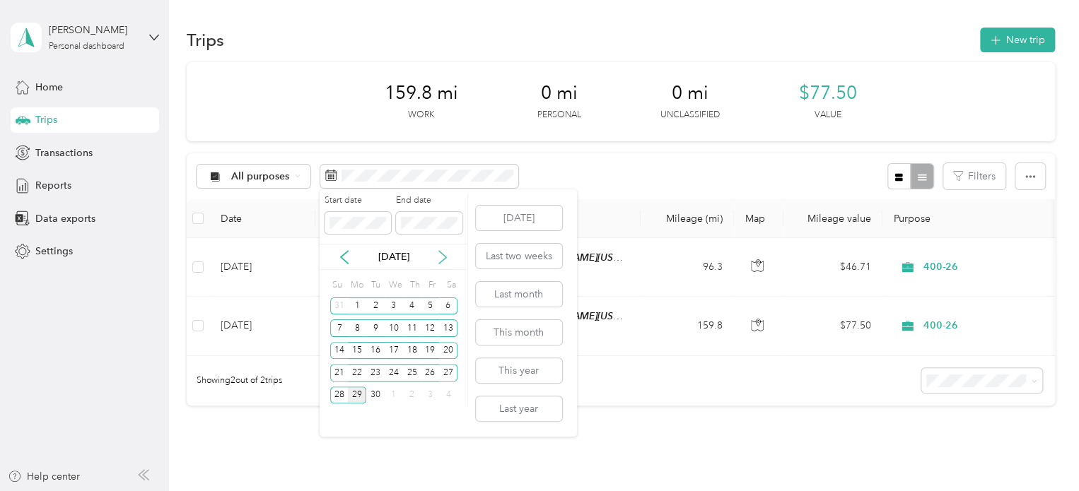
click at [446, 254] on icon at bounding box center [443, 257] width 14 height 14
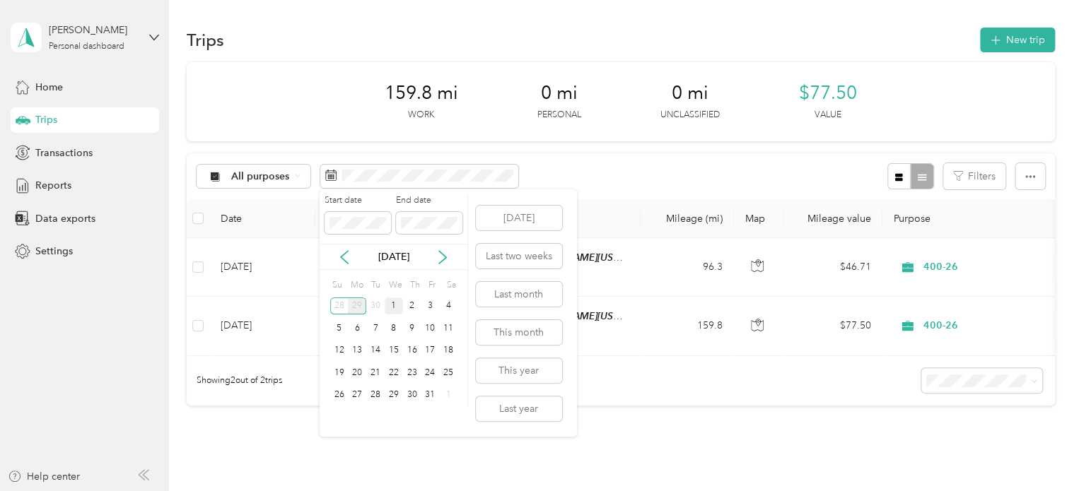
click at [395, 306] on div "1" at bounding box center [394, 307] width 18 height 18
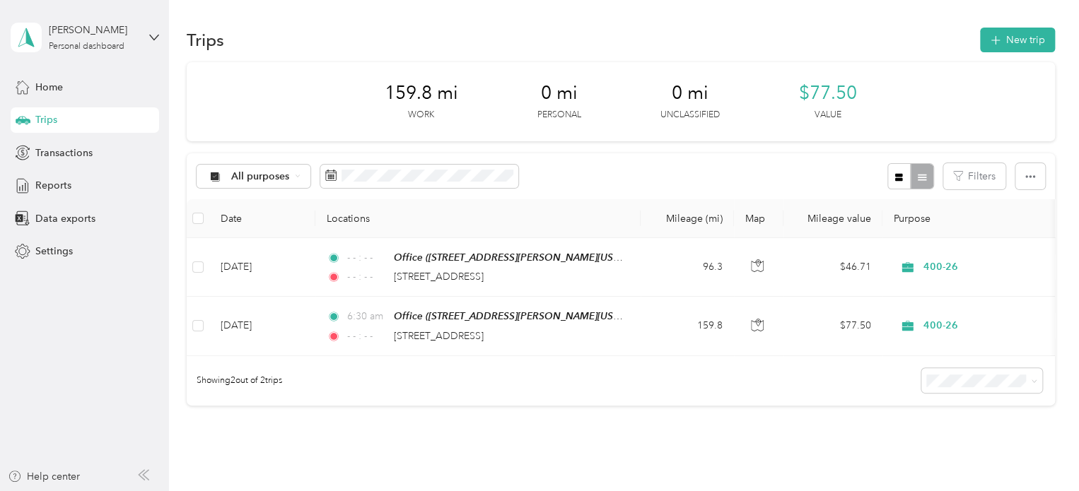
click at [687, 174] on div "All purposes Filters" at bounding box center [621, 176] width 868 height 46
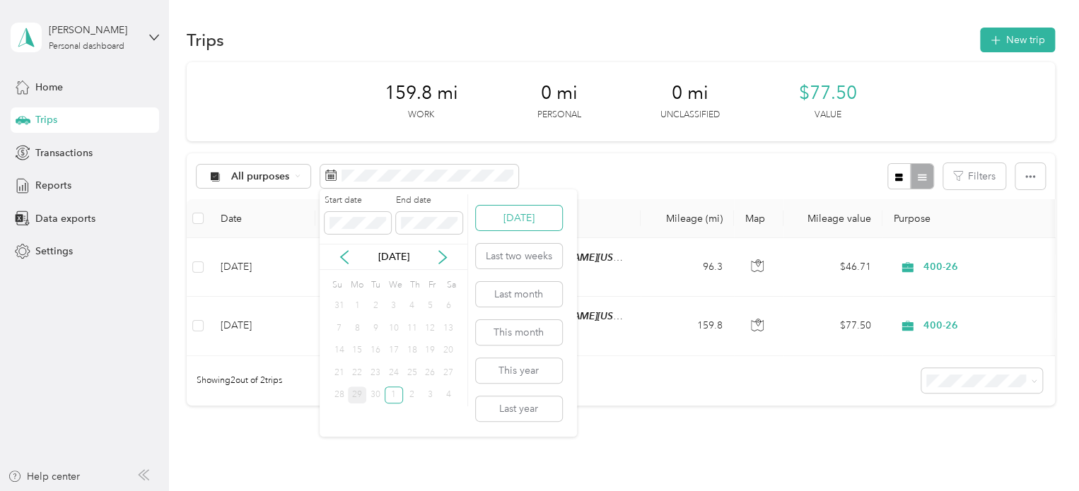
click at [500, 214] on button "[DATE]" at bounding box center [519, 218] width 86 height 25
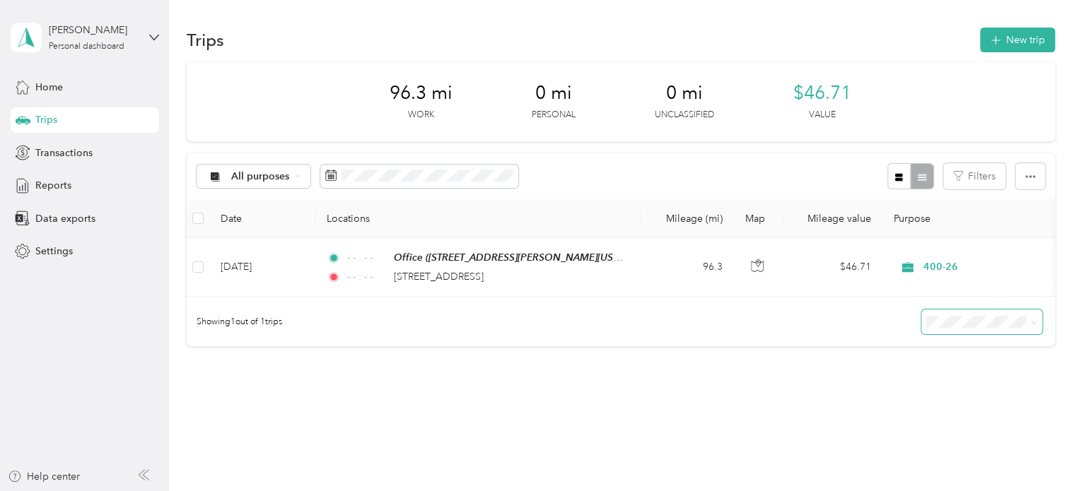
click at [965, 334] on span at bounding box center [981, 322] width 121 height 25
click at [1026, 327] on span at bounding box center [1031, 322] width 11 height 15
click at [1021, 334] on span at bounding box center [981, 322] width 121 height 25
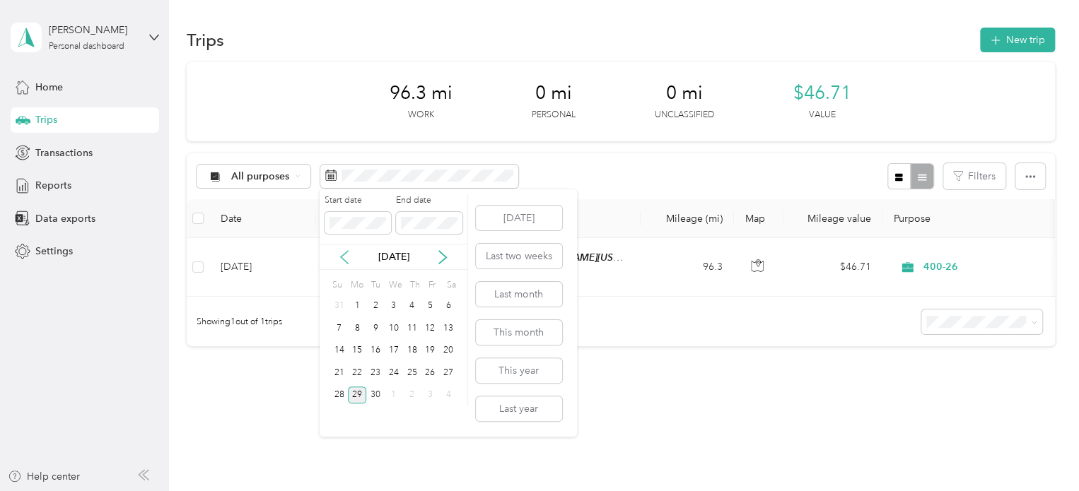
click at [344, 254] on icon at bounding box center [344, 257] width 7 height 13
click at [399, 252] on p "[DATE]" at bounding box center [393, 257] width 59 height 15
click at [443, 254] on icon at bounding box center [442, 257] width 7 height 13
click at [533, 329] on button "This month" at bounding box center [519, 332] width 86 height 25
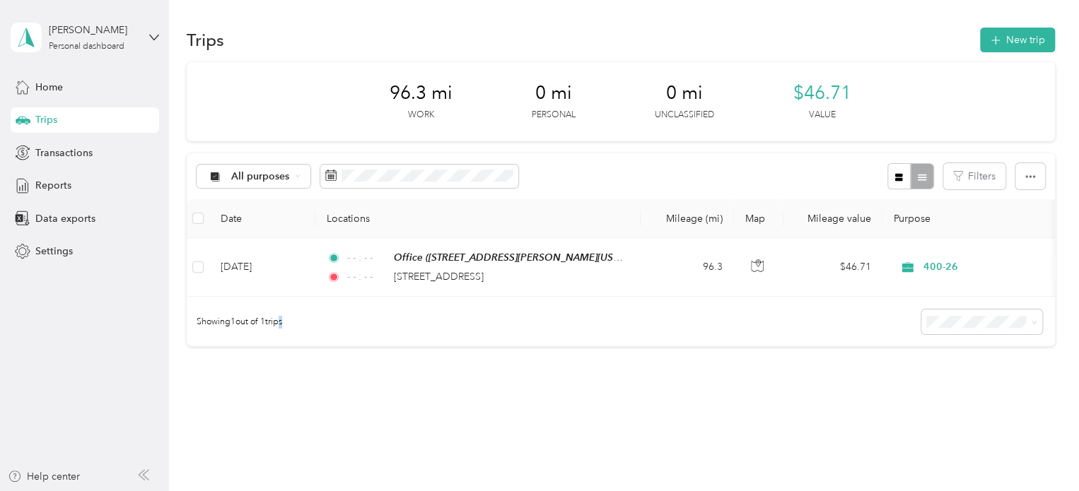
click at [283, 358] on div "96.3 mi Work 0 mi Personal 0 mi Unclassified $46.71 Value All purposes Filters …" at bounding box center [621, 229] width 868 height 334
click at [308, 178] on div "All purposes" at bounding box center [254, 177] width 115 height 24
click at [303, 182] on div "All purposes" at bounding box center [254, 177] width 115 height 24
click at [376, 182] on span at bounding box center [419, 177] width 198 height 24
click at [62, 180] on span "Reports" at bounding box center [53, 185] width 36 height 15
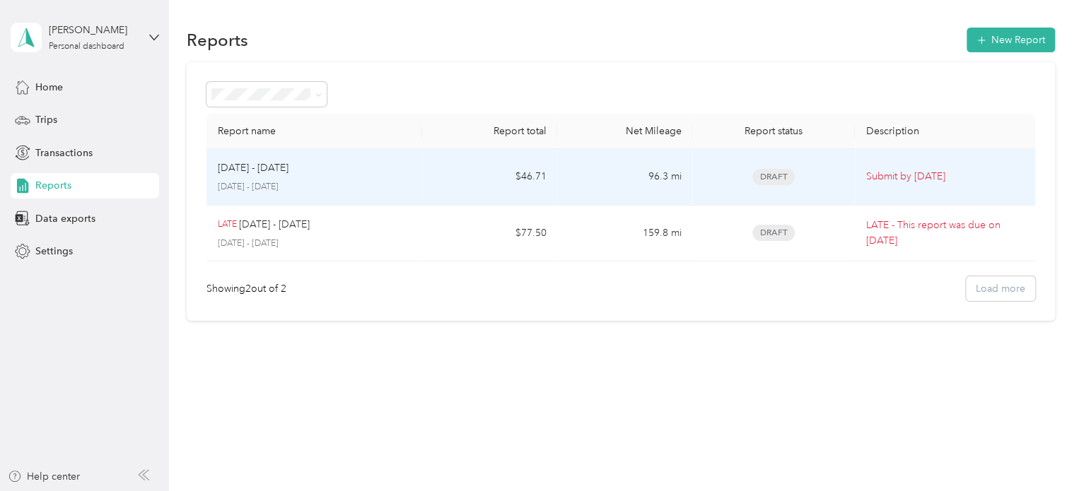
click at [467, 175] on td "$46.71" at bounding box center [489, 177] width 135 height 57
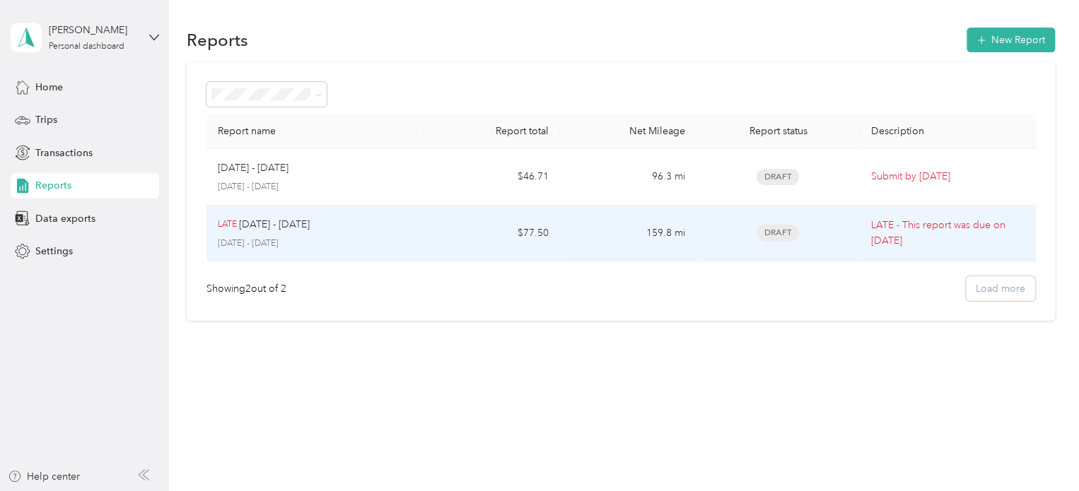
click at [410, 234] on div "LATE [DATE] - [DATE] [DATE] - [DATE]" at bounding box center [315, 233] width 195 height 33
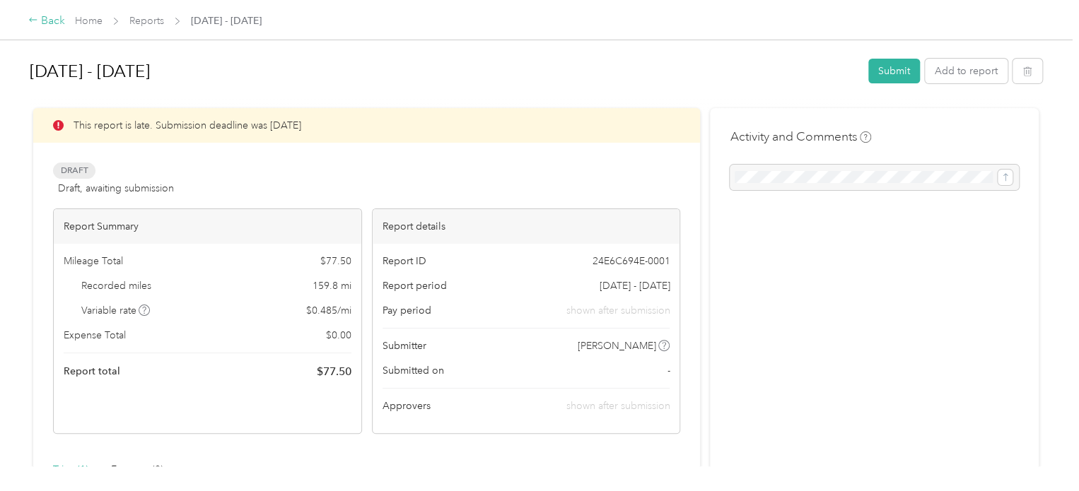
click at [38, 18] on div "Back" at bounding box center [46, 21] width 37 height 17
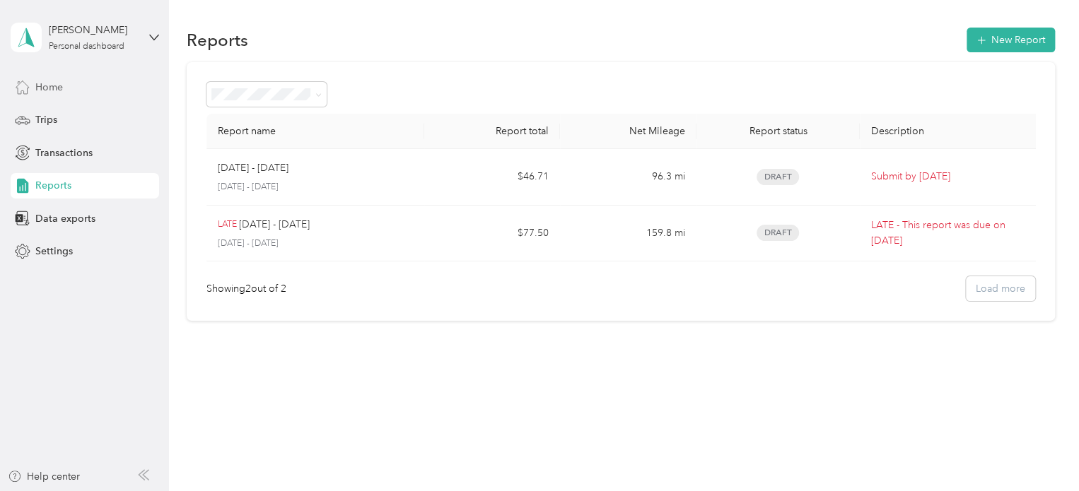
click at [77, 87] on div "Home" at bounding box center [85, 86] width 149 height 25
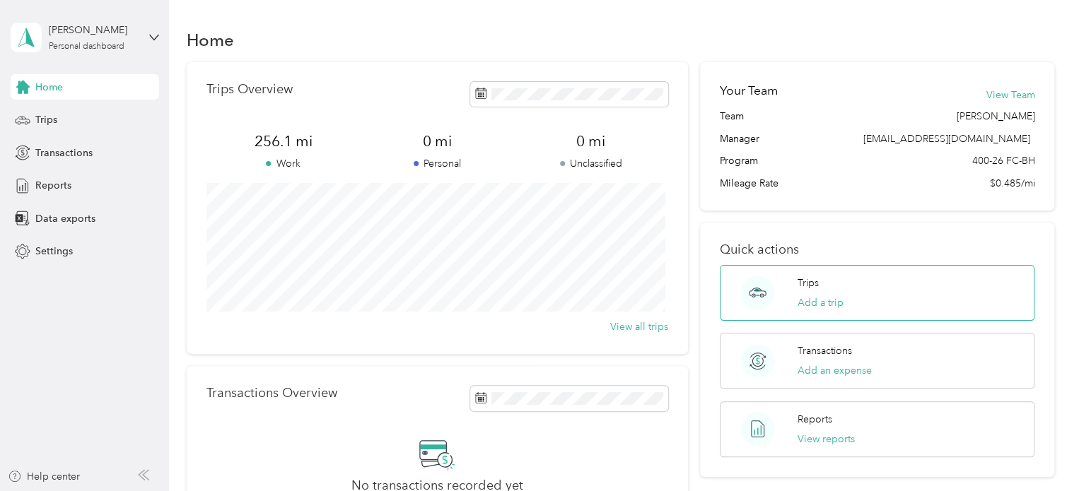
click at [825, 287] on div "Trips Add a trip" at bounding box center [821, 293] width 46 height 35
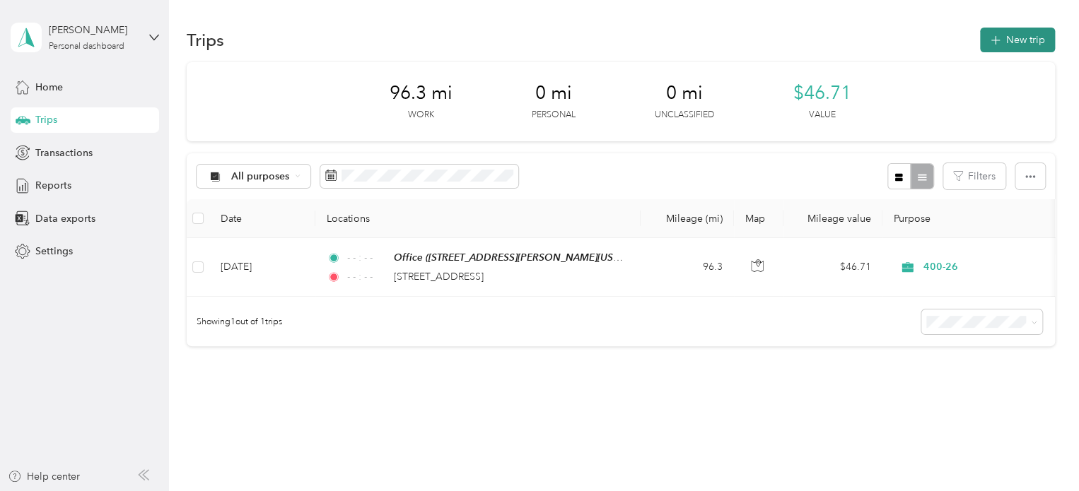
click at [1025, 39] on button "New trip" at bounding box center [1017, 40] width 75 height 25
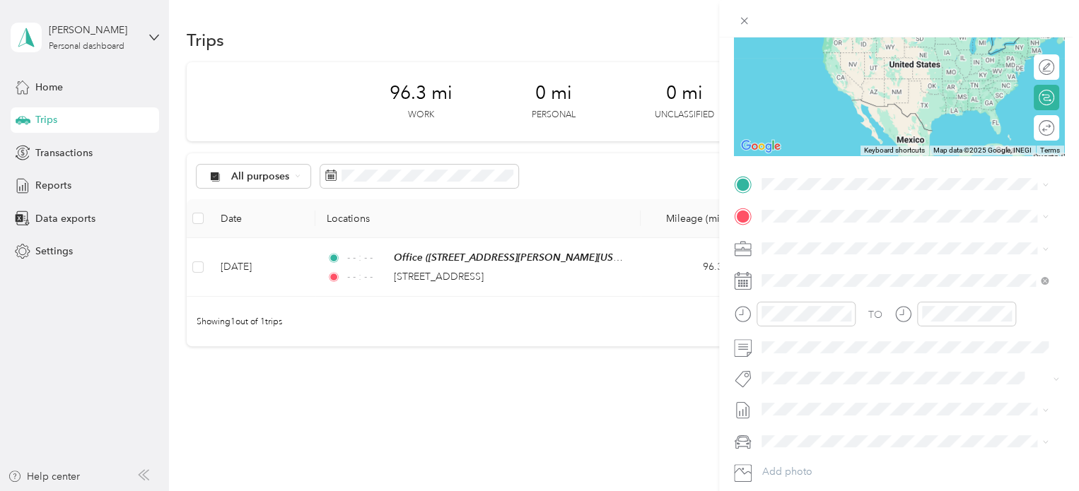
scroll to position [141, 0]
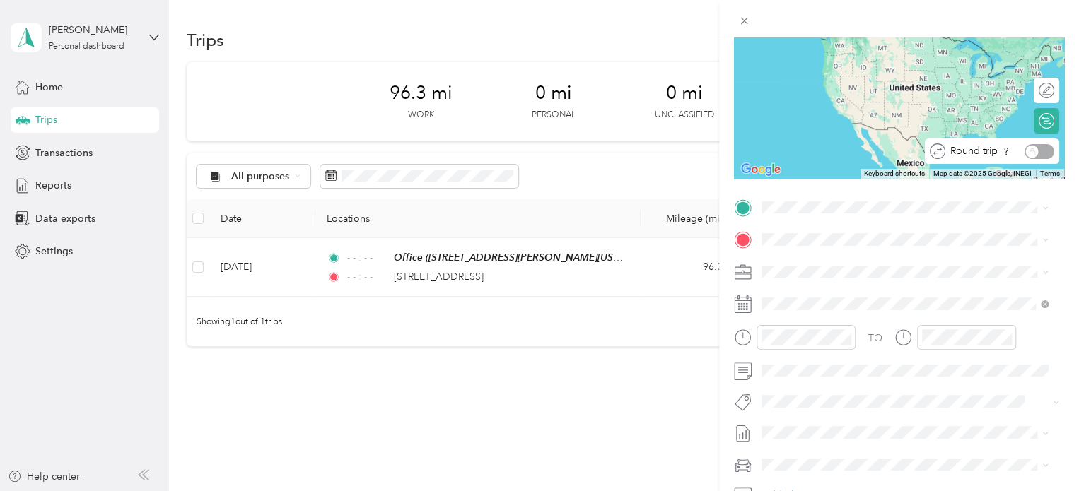
click at [1027, 152] on div "Round trip" at bounding box center [999, 151] width 109 height 15
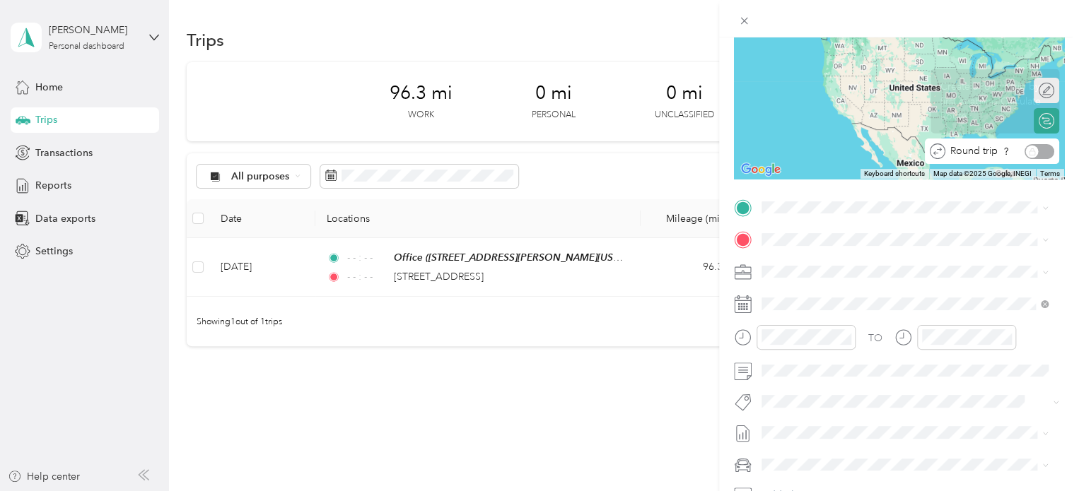
click at [1018, 151] on div "Round trip" at bounding box center [999, 151] width 109 height 15
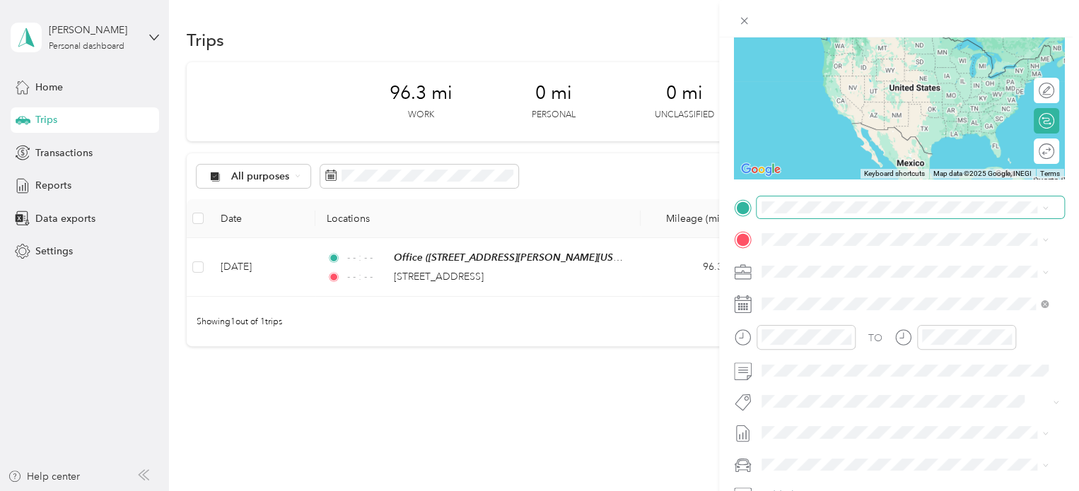
click at [880, 214] on span at bounding box center [911, 208] width 308 height 23
click at [1054, 155] on div "Round trip" at bounding box center [1054, 151] width 0 height 15
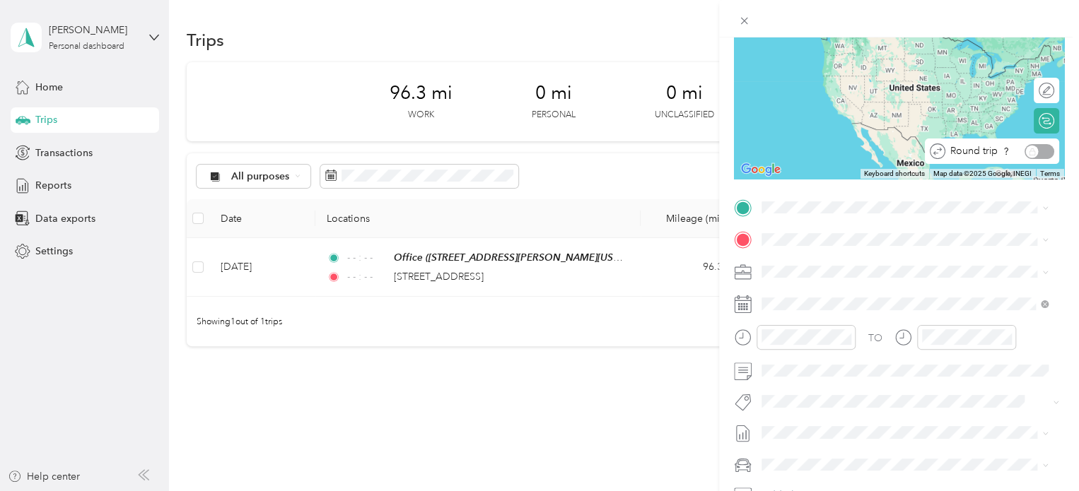
click at [1023, 150] on div "Round trip" at bounding box center [999, 151] width 109 height 15
click at [530, 124] on div "New Trip Save This trip cannot be edited because it is either under review, app…" at bounding box center [539, 245] width 1079 height 491
